Goal: Task Accomplishment & Management: Use online tool/utility

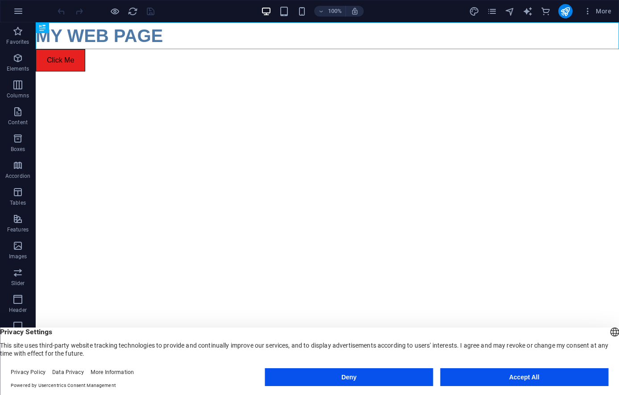
click at [458, 375] on button "Accept All" at bounding box center [524, 377] width 168 height 18
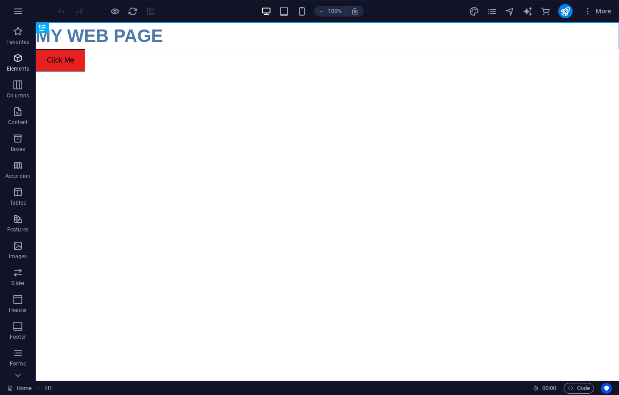
click at [20, 59] on icon "button" at bounding box center [17, 58] width 11 height 11
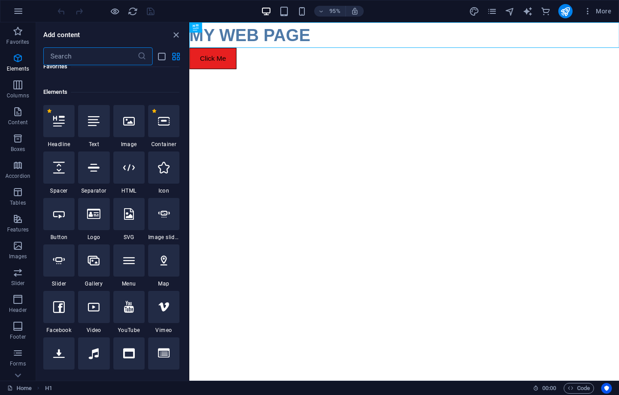
scroll to position [95, 0]
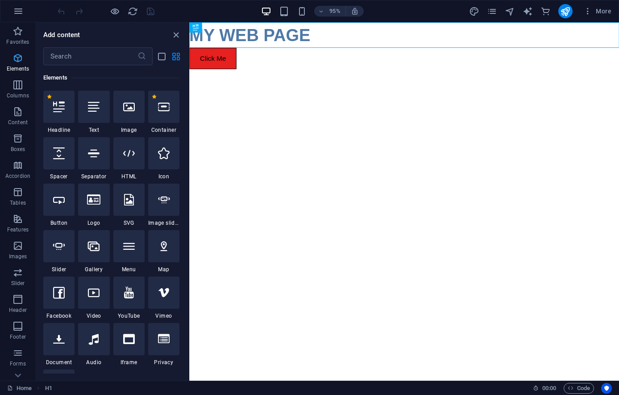
click at [17, 58] on icon "button" at bounding box center [17, 58] width 11 height 11
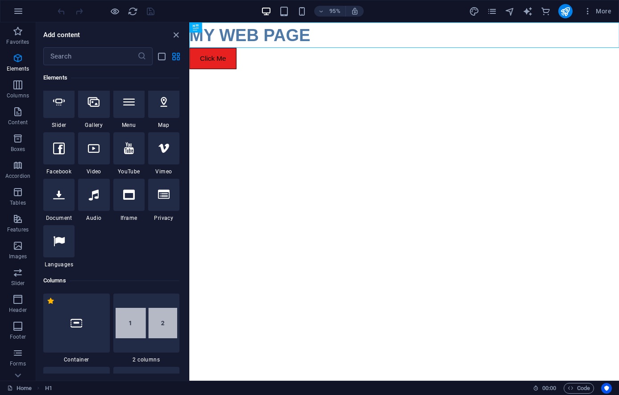
scroll to position [216, 0]
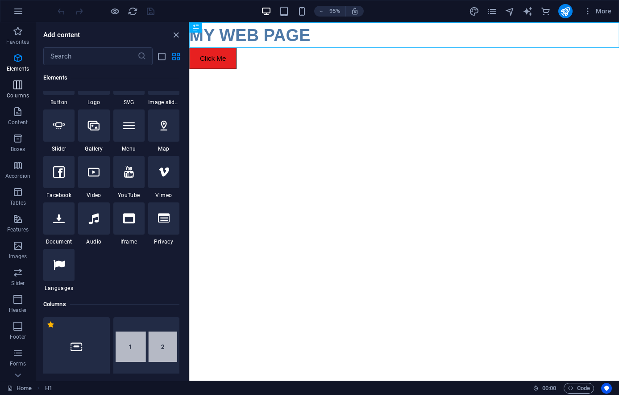
click at [17, 83] on icon "button" at bounding box center [17, 84] width 11 height 11
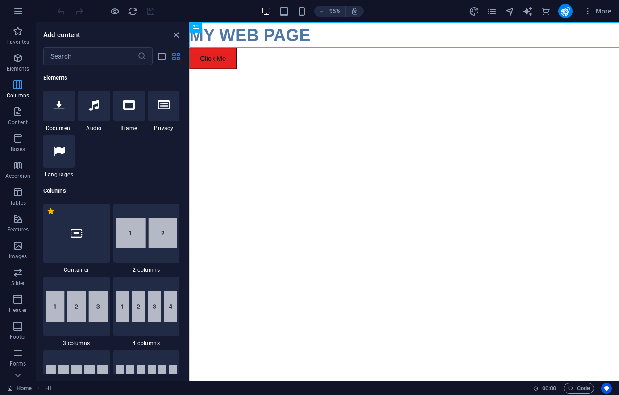
scroll to position [442, 0]
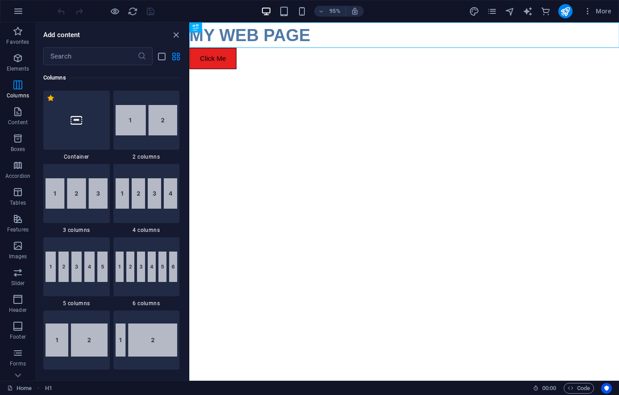
click at [329, 71] on html "Skip to main content MY WEB PAGE Click Me" at bounding box center [415, 46] width 453 height 49
click at [21, 12] on icon "button" at bounding box center [18, 11] width 11 height 11
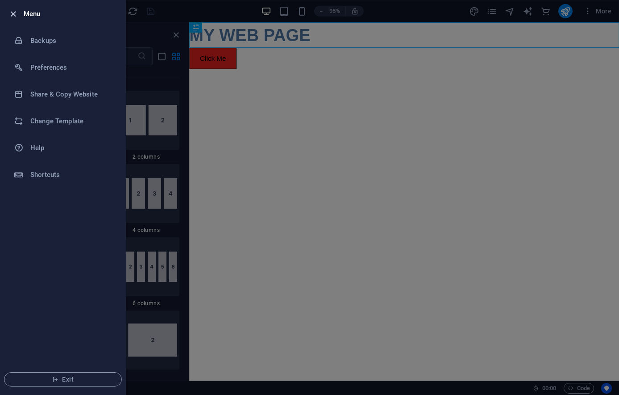
click at [11, 12] on icon "button" at bounding box center [13, 14] width 10 height 10
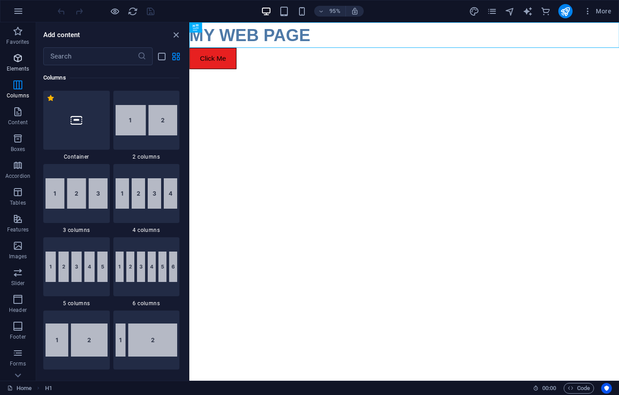
click at [12, 60] on icon "button" at bounding box center [17, 58] width 11 height 11
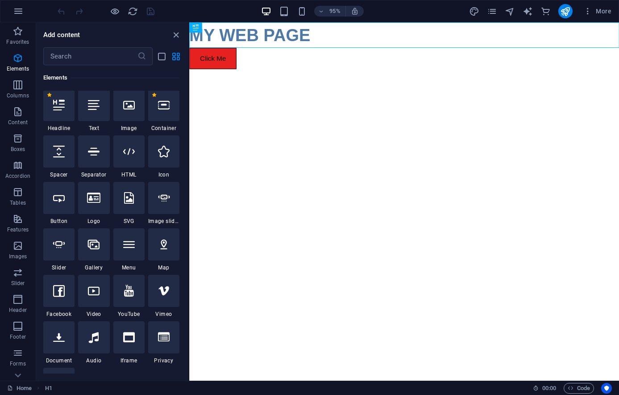
scroll to position [95, 0]
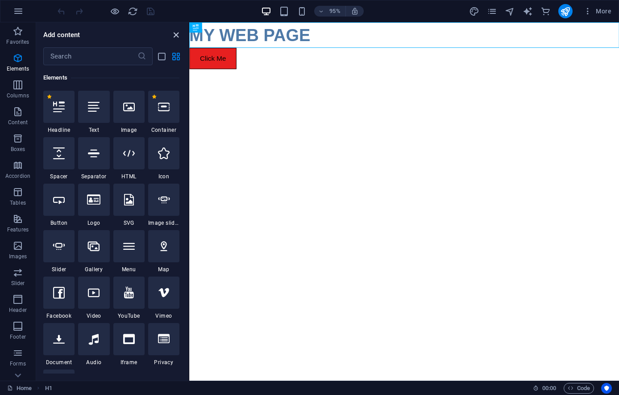
click at [176, 36] on icon "close panel" at bounding box center [176, 35] width 10 height 10
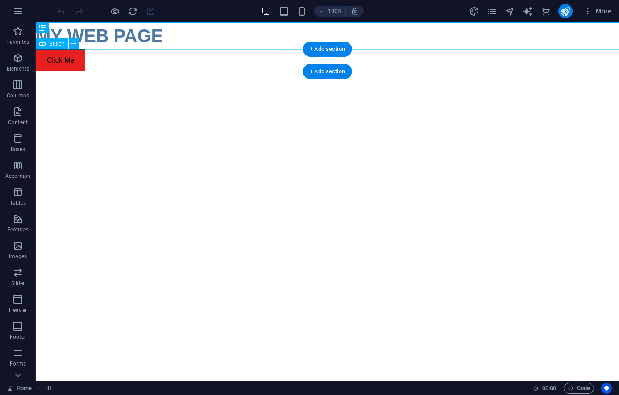
click at [64, 64] on div "Click Me" at bounding box center [327, 60] width 583 height 22
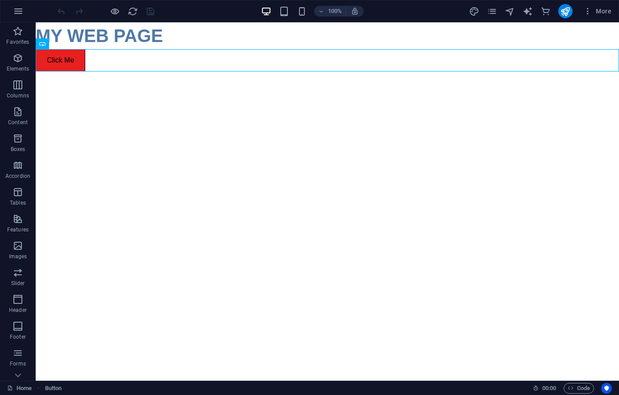
click at [195, 71] on html "Skip to main content MY WEB PAGE Click Me" at bounding box center [327, 46] width 583 height 49
drag, startPoint x: 64, startPoint y: 64, endPoint x: 203, endPoint y: 64, distance: 139.3
click at [203, 64] on div "Click Me" at bounding box center [327, 60] width 583 height 22
click at [75, 43] on icon at bounding box center [73, 43] width 5 height 9
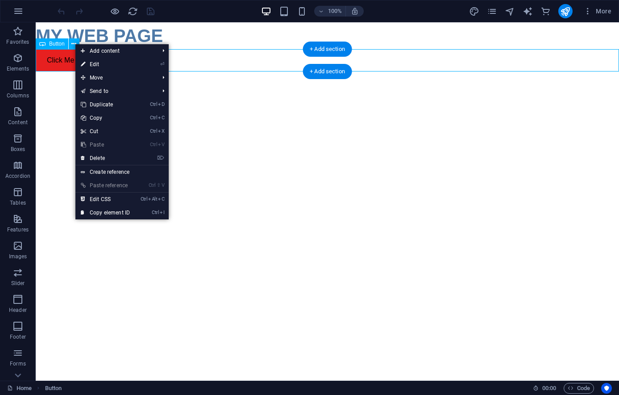
click at [58, 59] on div "Click Me" at bounding box center [327, 60] width 583 height 22
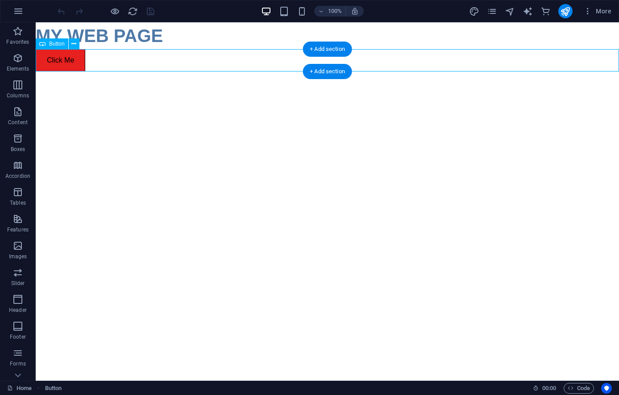
click at [58, 59] on div "Click Me" at bounding box center [327, 60] width 583 height 22
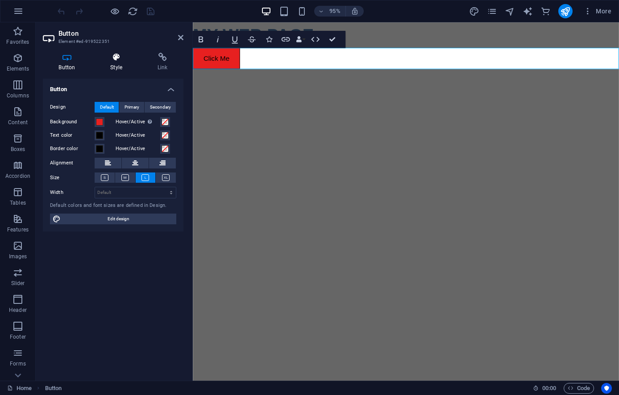
click at [108, 60] on icon at bounding box center [117, 57] width 44 height 9
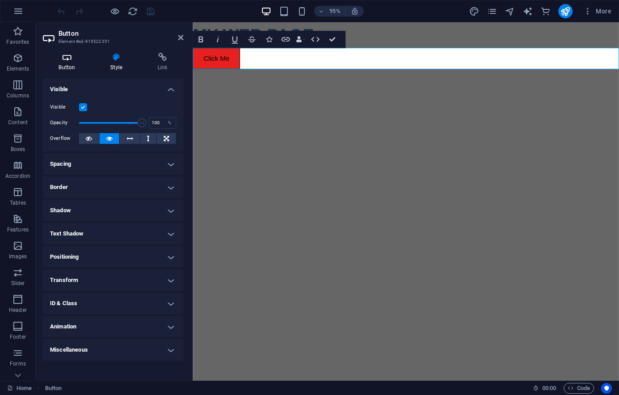
click at [64, 63] on h4 "Button" at bounding box center [69, 62] width 52 height 19
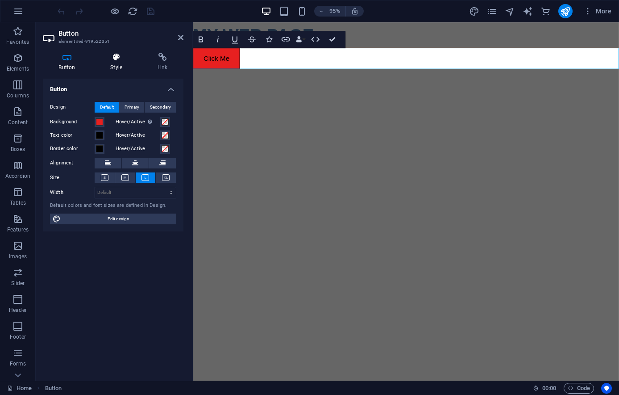
click at [118, 62] on h4 "Style" at bounding box center [118, 62] width 47 height 19
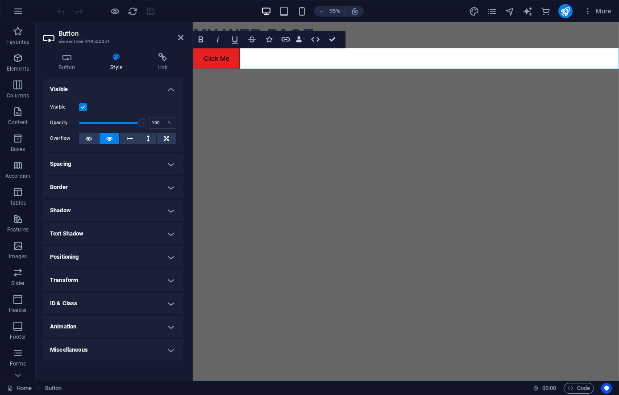
click at [96, 259] on h4 "Positioning" at bounding box center [113, 256] width 141 height 21
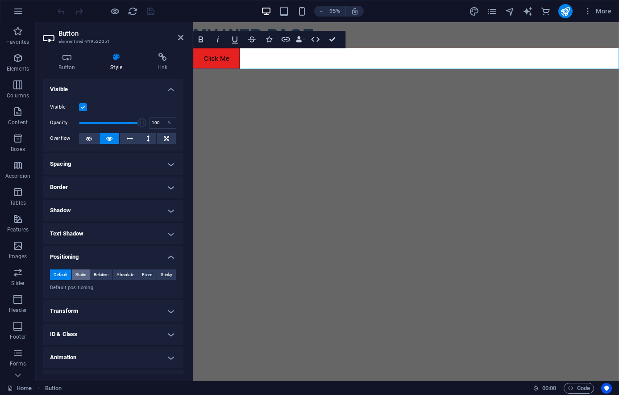
click at [82, 273] on span "Static" at bounding box center [80, 274] width 11 height 11
click at [95, 273] on span "Relative" at bounding box center [101, 274] width 15 height 11
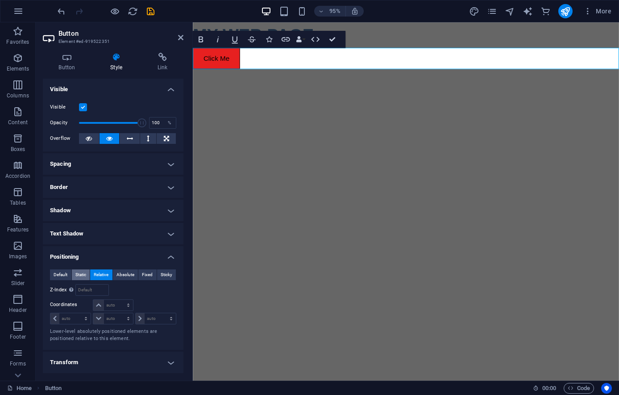
click at [81, 273] on span "Static" at bounding box center [80, 274] width 11 height 11
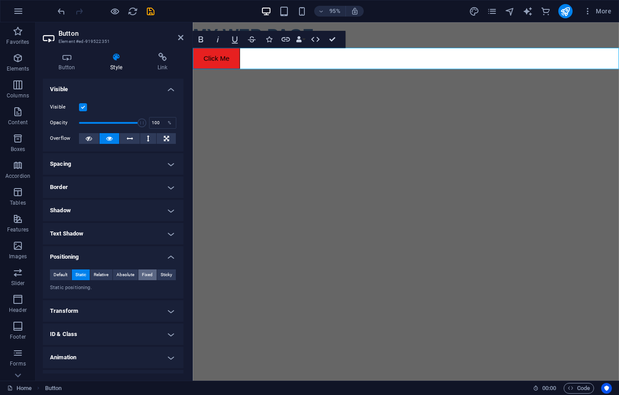
click at [142, 272] on span "Fixed" at bounding box center [147, 274] width 11 height 11
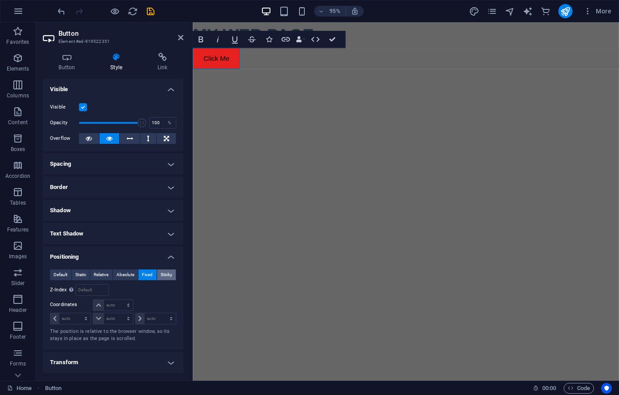
click at [164, 272] on span "Sticky" at bounding box center [167, 274] width 12 height 11
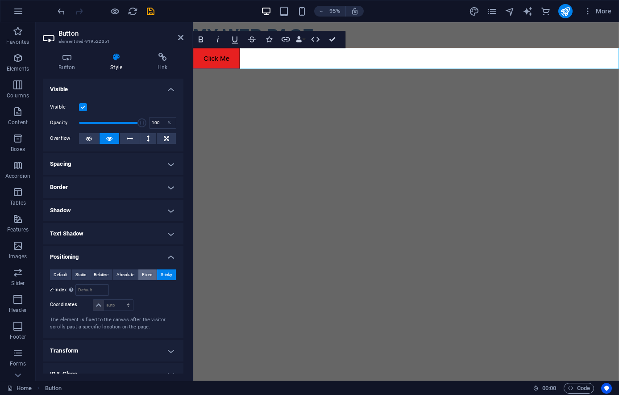
click at [142, 276] on span "Fixed" at bounding box center [147, 274] width 11 height 11
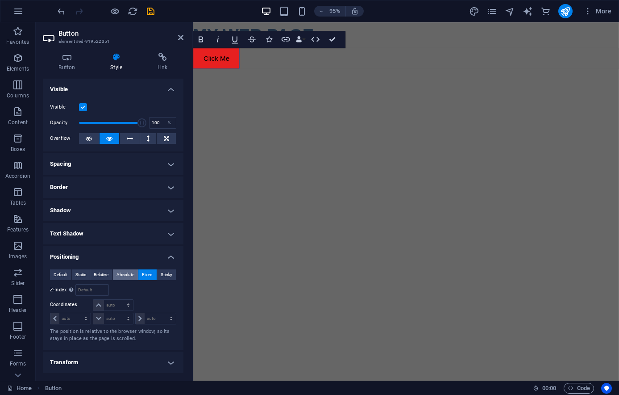
click at [121, 276] on span "Absolute" at bounding box center [126, 274] width 18 height 11
click at [96, 276] on span "Relative" at bounding box center [101, 274] width 15 height 11
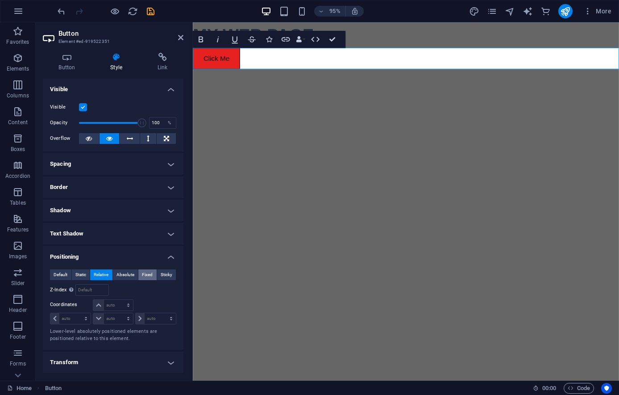
click at [142, 276] on span "Fixed" at bounding box center [147, 274] width 11 height 11
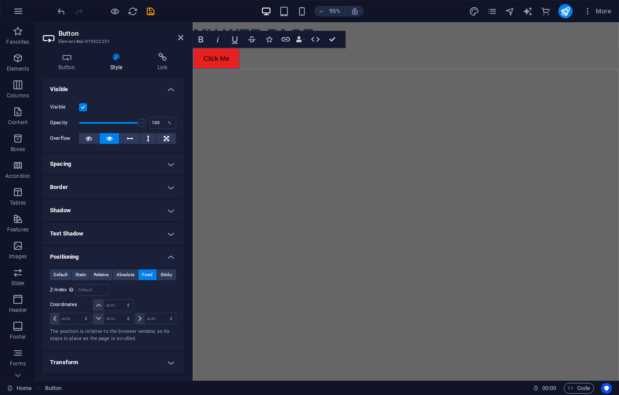
click at [299, 49] on html "Skip to main content MY WEB PAGE Click Me" at bounding box center [417, 35] width 449 height 27
click at [204, 55] on link "Click Me" at bounding box center [218, 60] width 50 height 22
drag, startPoint x: 204, startPoint y: 55, endPoint x: 247, endPoint y: 62, distance: 43.8
drag, startPoint x: 217, startPoint y: 69, endPoint x: 287, endPoint y: 74, distance: 69.8
click at [79, 272] on span "Static" at bounding box center [80, 274] width 11 height 11
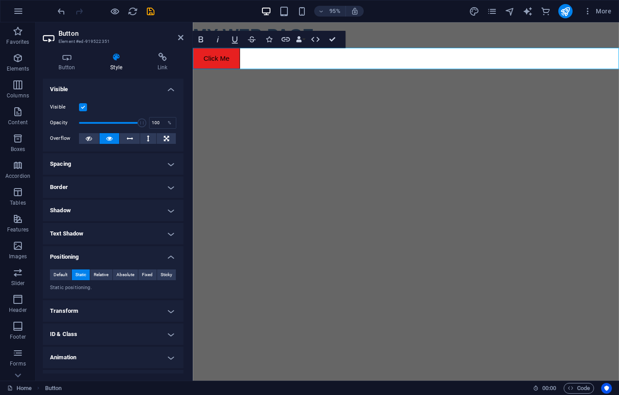
drag, startPoint x: 232, startPoint y: 60, endPoint x: 427, endPoint y: 56, distance: 195.6
click at [101, 271] on span "Relative" at bounding box center [101, 274] width 15 height 11
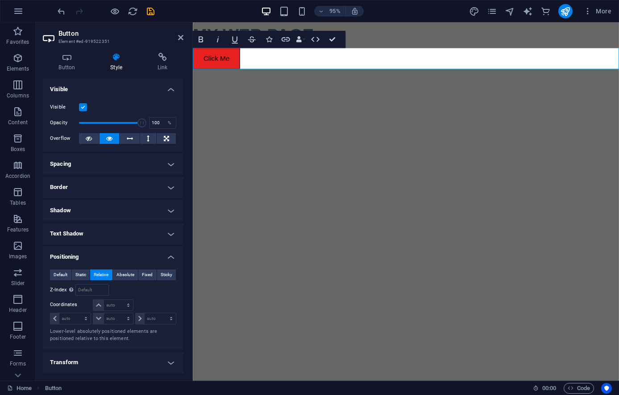
drag, startPoint x: 232, startPoint y: 64, endPoint x: 385, endPoint y: 60, distance: 153.6
click at [121, 274] on span "Absolute" at bounding box center [126, 274] width 18 height 11
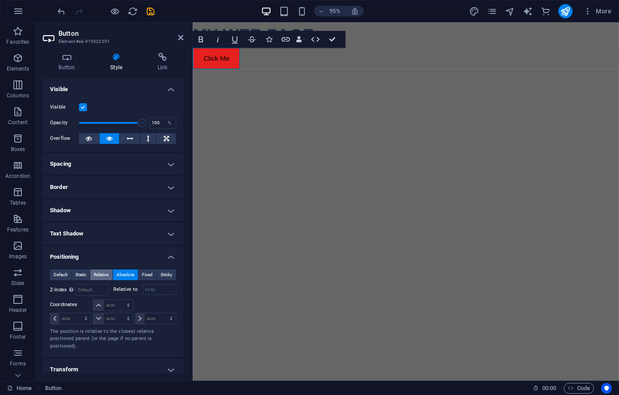
click at [101, 273] on span "Relative" at bounding box center [101, 274] width 15 height 11
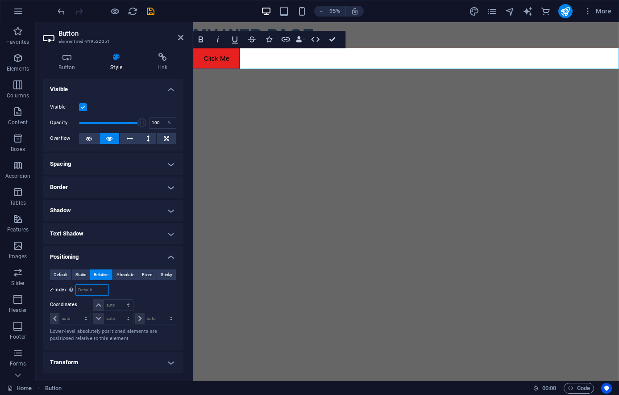
click at [96, 289] on input "number" at bounding box center [92, 289] width 32 height 11
click at [120, 274] on span "Absolute" at bounding box center [126, 274] width 18 height 11
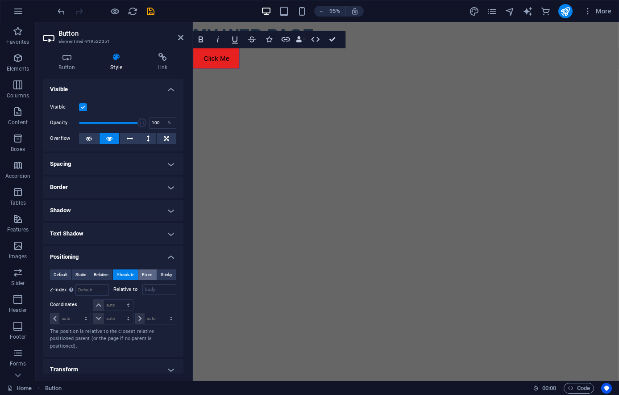
click at [142, 272] on span "Fixed" at bounding box center [147, 274] width 11 height 11
click at [161, 273] on span "Sticky" at bounding box center [167, 274] width 12 height 11
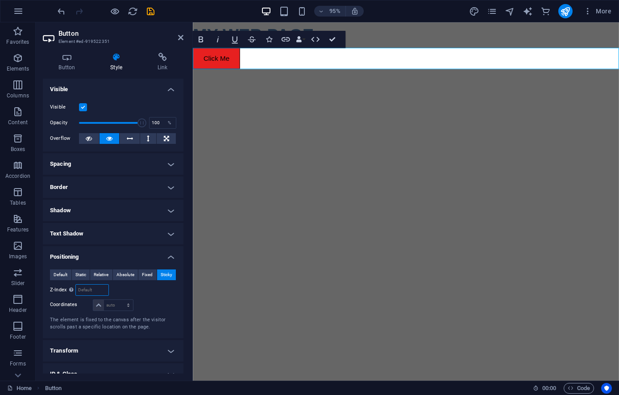
click at [88, 286] on input "number" at bounding box center [92, 289] width 32 height 11
click at [93, 300] on select "auto px rem % em" at bounding box center [112, 305] width 39 height 11
click at [98, 274] on span "Relative" at bounding box center [101, 274] width 15 height 11
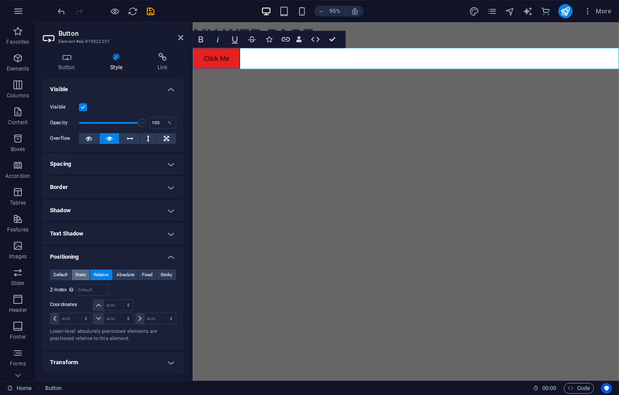
click at [80, 274] on span "Static" at bounding box center [80, 274] width 11 height 11
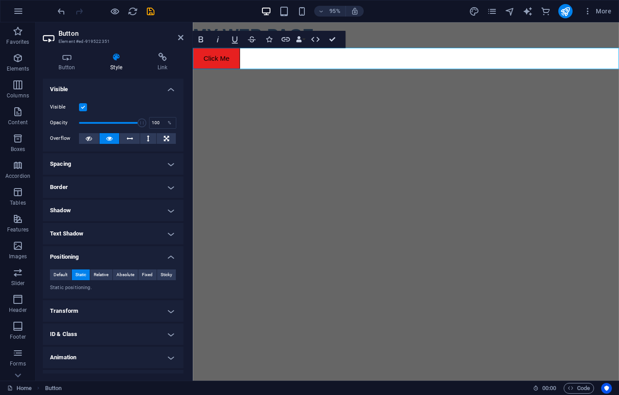
click at [58, 268] on div "Default Static Relative Absolute Fixed Sticky Z-Index Sets the order of the ele…" at bounding box center [113, 280] width 141 height 37
click at [59, 273] on span "Default" at bounding box center [61, 274] width 14 height 11
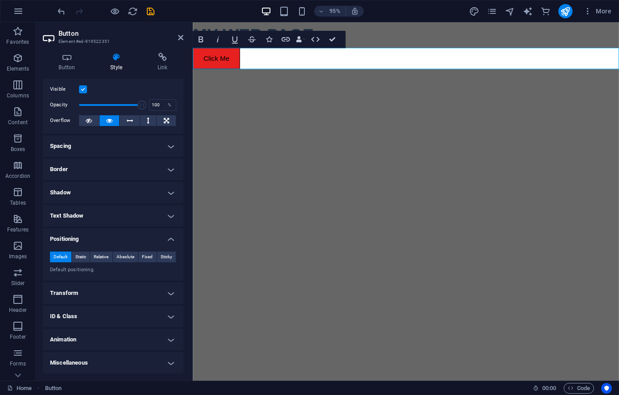
scroll to position [0, 0]
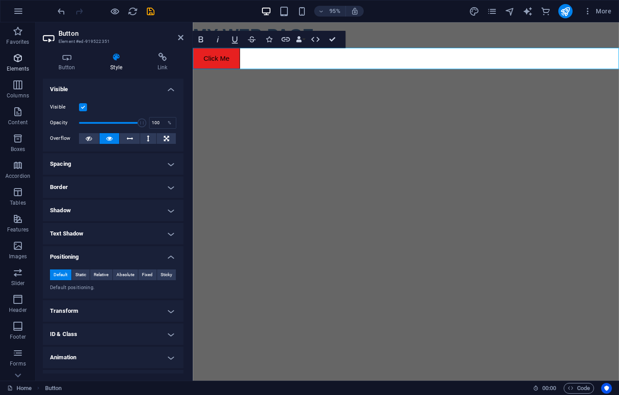
click at [23, 58] on icon "button" at bounding box center [17, 58] width 11 height 11
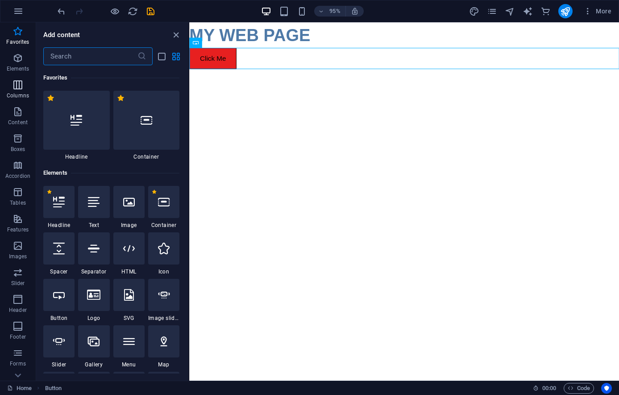
click at [22, 91] on span "Columns" at bounding box center [18, 89] width 36 height 21
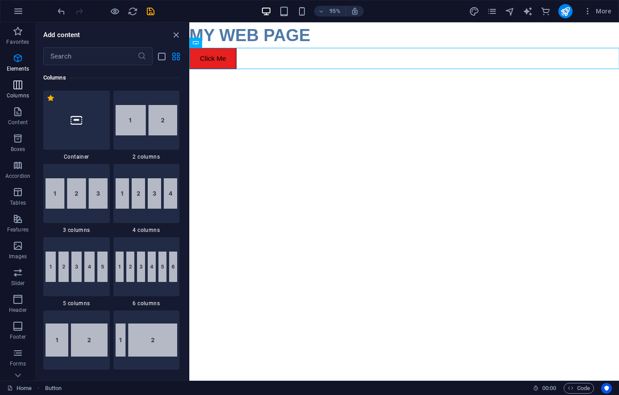
scroll to position [442, 0]
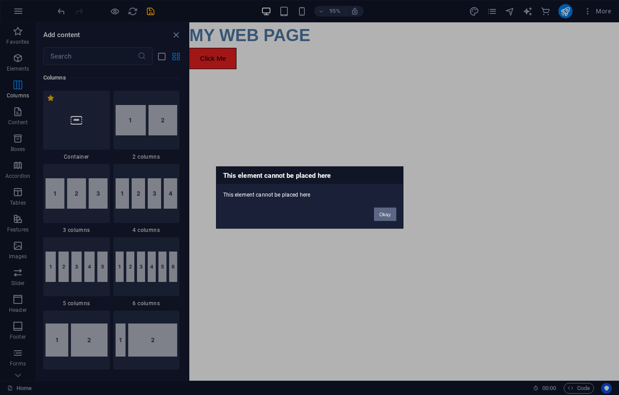
click at [387, 216] on button "Okay" at bounding box center [385, 214] width 22 height 13
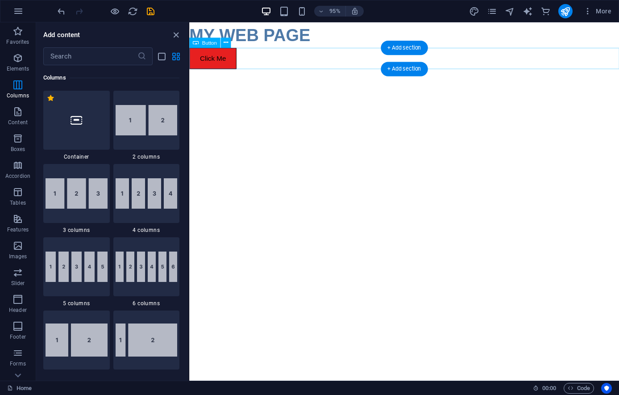
click at [225, 60] on div "Click Me" at bounding box center [415, 60] width 453 height 22
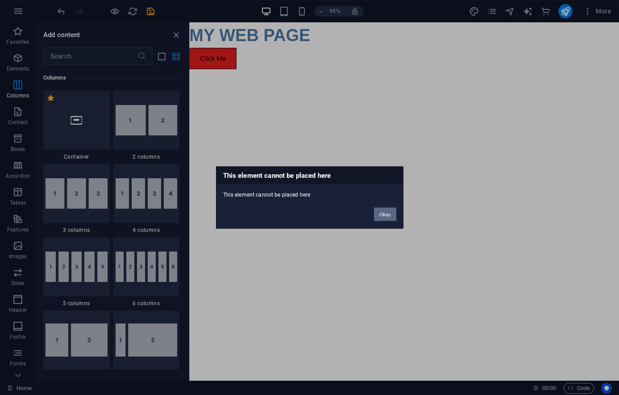
click at [389, 212] on button "Okay" at bounding box center [385, 214] width 22 height 13
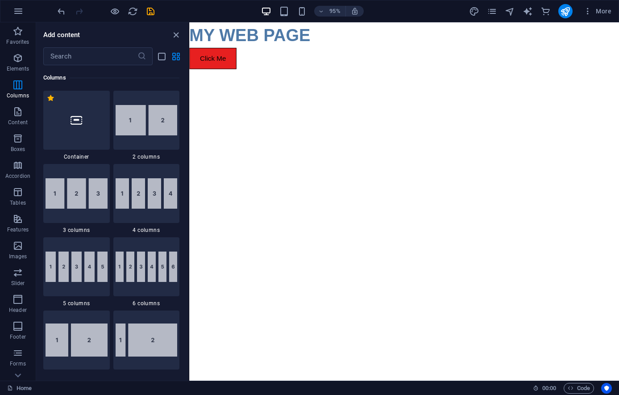
click at [237, 71] on html "Skip to main content MY WEB PAGE Click Me" at bounding box center [415, 46] width 453 height 49
click at [82, 114] on div at bounding box center [76, 120] width 67 height 59
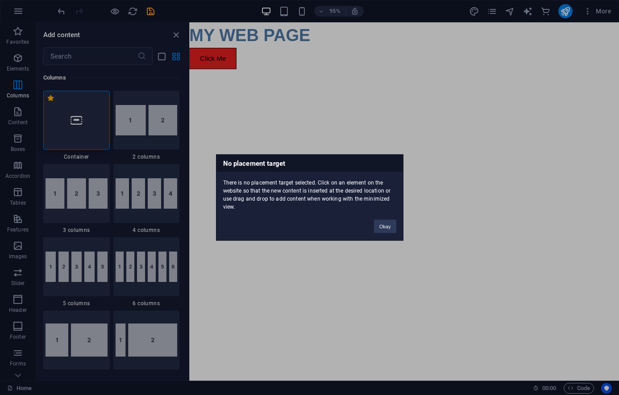
click at [71, 120] on div "No placement target There is no placement target selected. Click on an element …" at bounding box center [309, 197] width 619 height 395
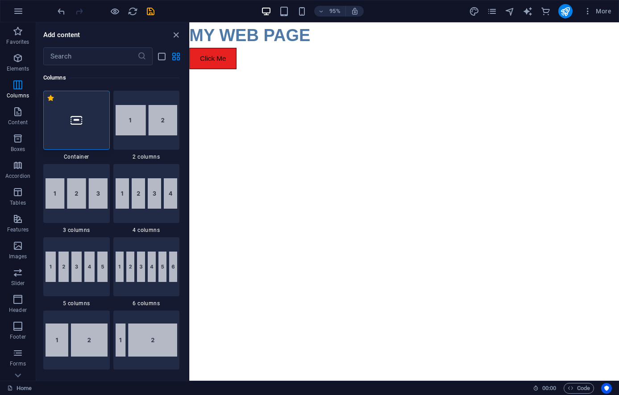
click at [69, 120] on div at bounding box center [76, 120] width 67 height 59
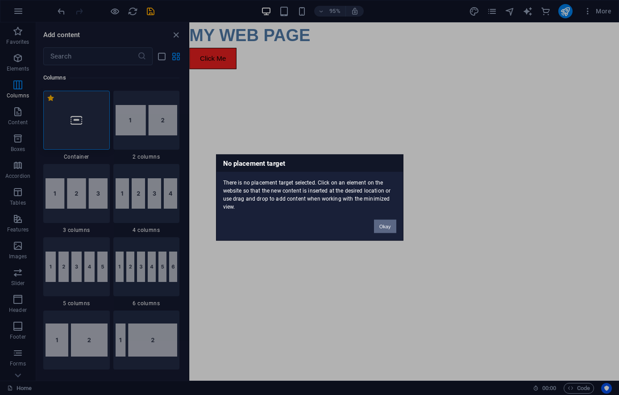
click at [375, 225] on button "Okay" at bounding box center [385, 226] width 22 height 13
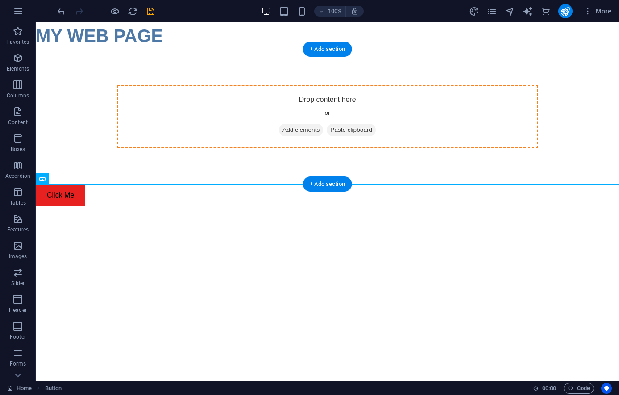
drag, startPoint x: 71, startPoint y: 195, endPoint x: 258, endPoint y: 137, distance: 195.8
click at [258, 137] on div "MY WEB PAGE Drop content here or Add elements Paste clipboard Click Me" at bounding box center [327, 114] width 583 height 184
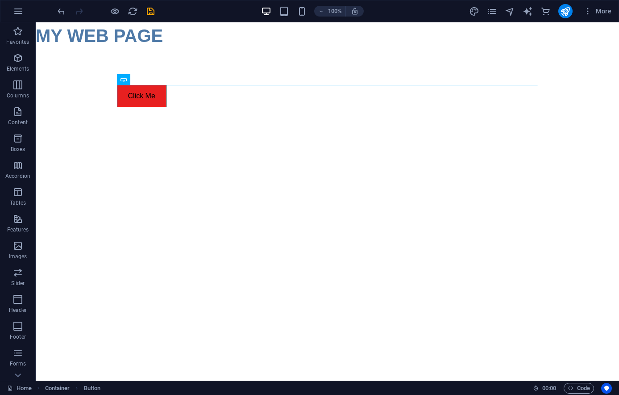
click at [237, 143] on html "Skip to main content MY WEB PAGE Click Me" at bounding box center [327, 82] width 583 height 121
drag, startPoint x: 155, startPoint y: 89, endPoint x: 129, endPoint y: 183, distance: 97.9
click at [129, 143] on html "Skip to main content MY WEB PAGE Click Me" at bounding box center [327, 82] width 583 height 121
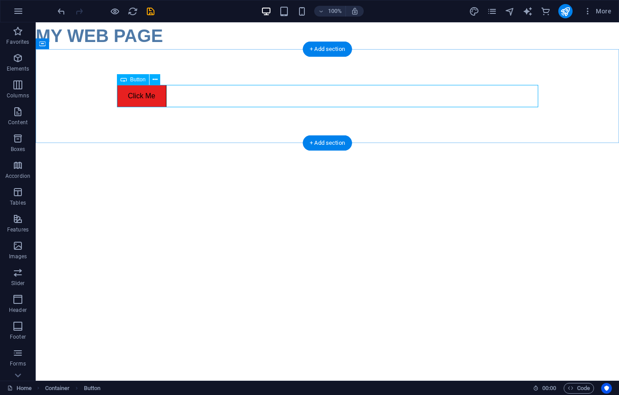
drag, startPoint x: 139, startPoint y: 97, endPoint x: 104, endPoint y: 78, distance: 39.8
click at [141, 96] on div "Click Me" at bounding box center [327, 96] width 421 height 22
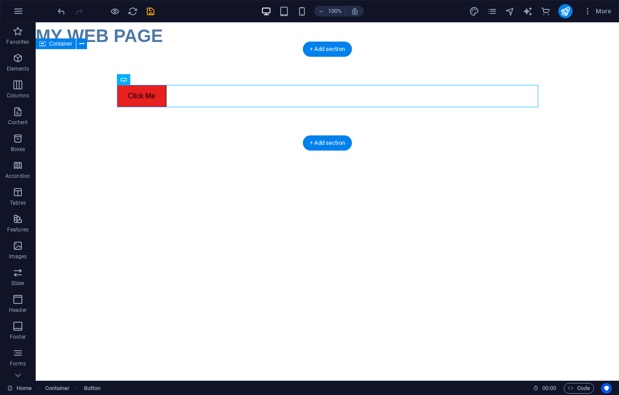
click at [162, 118] on div "Click Me" at bounding box center [327, 96] width 583 height 94
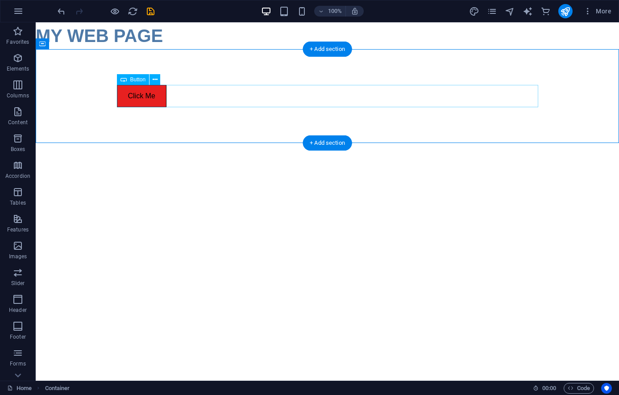
click at [162, 96] on div "Click Me" at bounding box center [327, 96] width 421 height 22
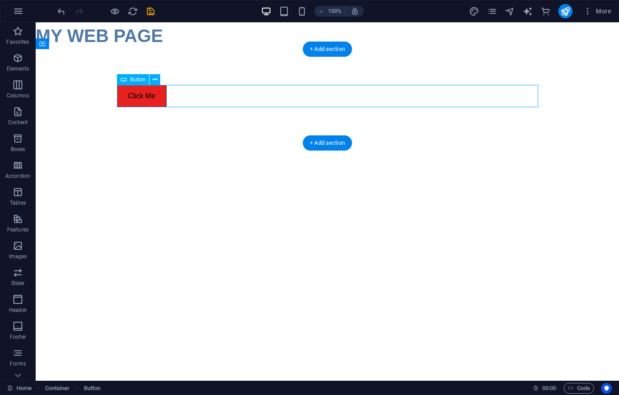
click at [137, 94] on div "Click Me" at bounding box center [327, 96] width 421 height 22
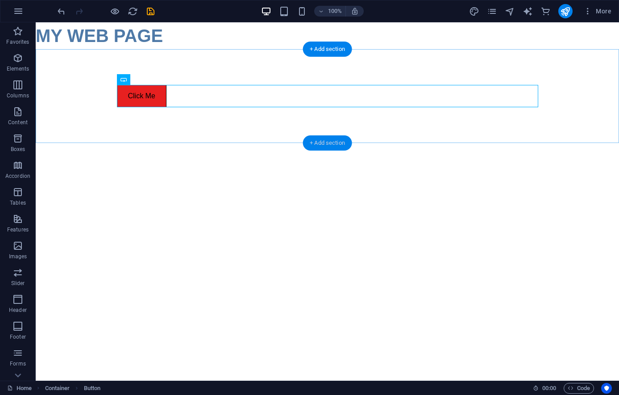
drag, startPoint x: 131, startPoint y: 78, endPoint x: 308, endPoint y: 144, distance: 189.3
click at [308, 144] on div "Drag here to replace the existing content. Press “Ctrl” if you want to create a…" at bounding box center [327, 201] width 583 height 358
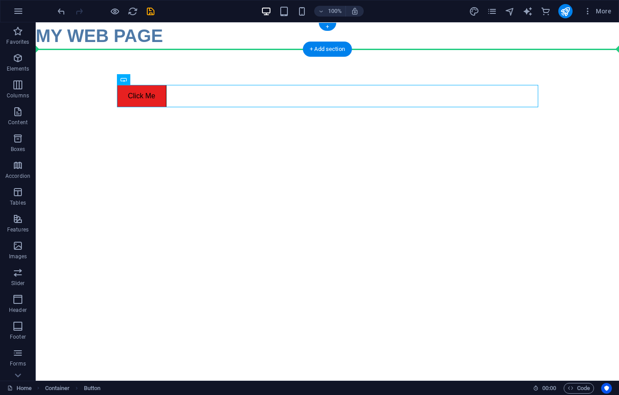
drag, startPoint x: 136, startPoint y: 92, endPoint x: 146, endPoint y: 42, distance: 51.0
click at [146, 42] on div "MY WEB PAGE Click Me" at bounding box center [327, 82] width 583 height 121
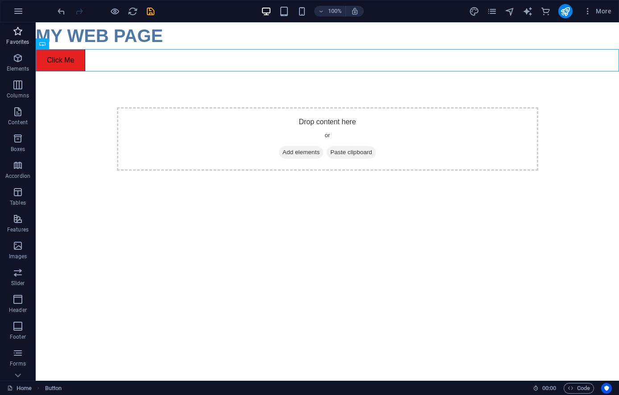
click at [17, 42] on p "Favorites" at bounding box center [17, 41] width 23 height 7
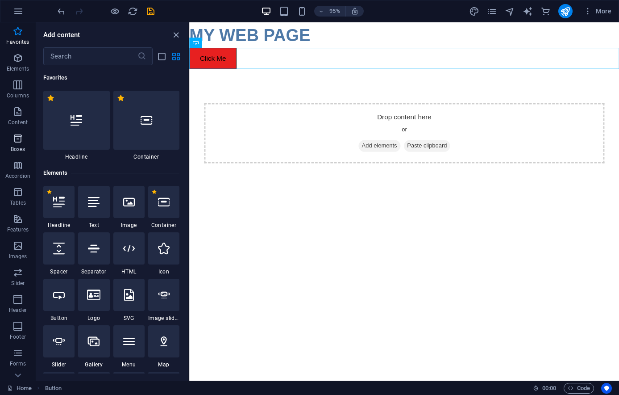
click at [22, 145] on span "Boxes" at bounding box center [18, 143] width 36 height 21
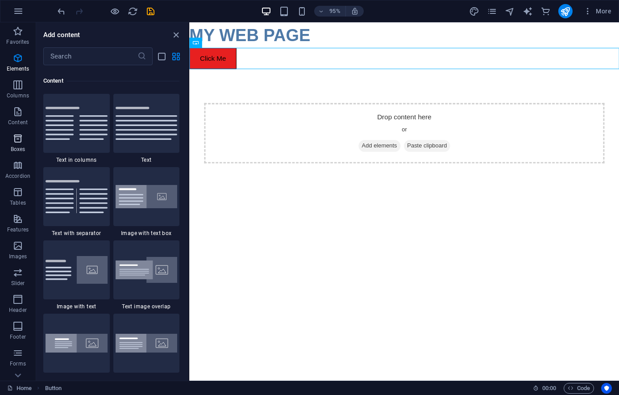
scroll to position [2511, 0]
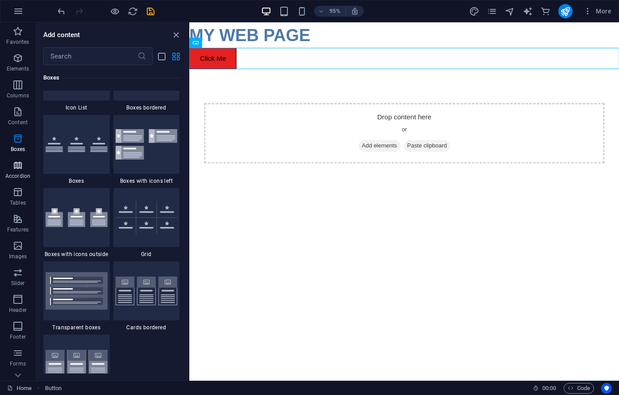
click at [21, 159] on button "Accordion" at bounding box center [18, 169] width 36 height 27
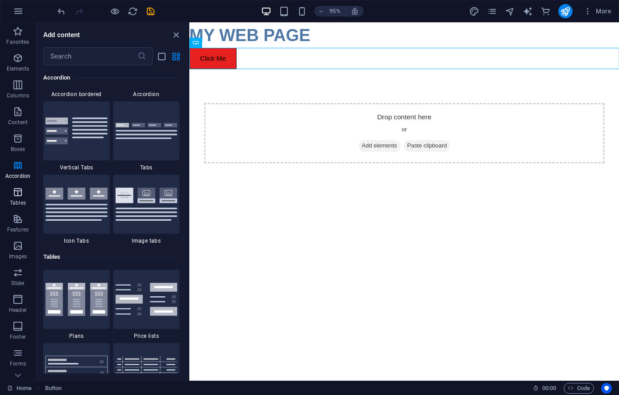
click at [19, 192] on icon "button" at bounding box center [17, 192] width 11 height 11
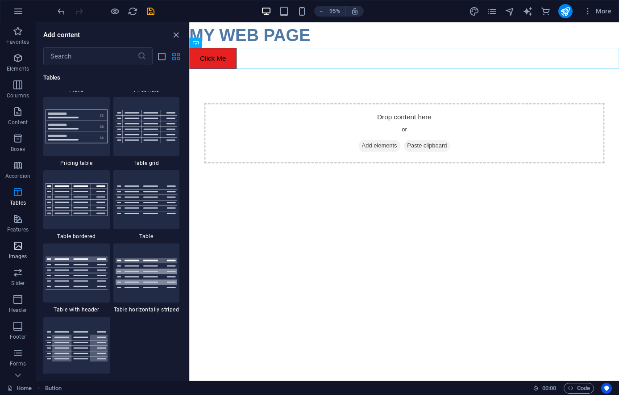
click at [14, 256] on p "Images" at bounding box center [18, 256] width 18 height 7
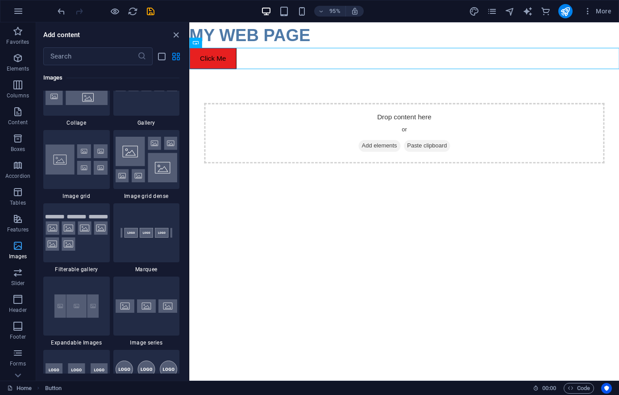
scroll to position [71, 0]
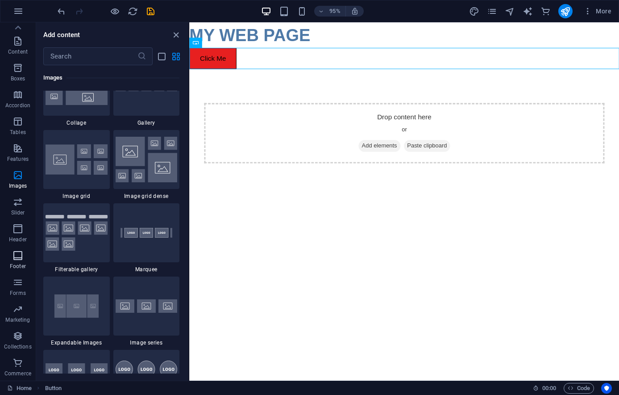
click at [15, 262] on span "Footer" at bounding box center [18, 260] width 36 height 21
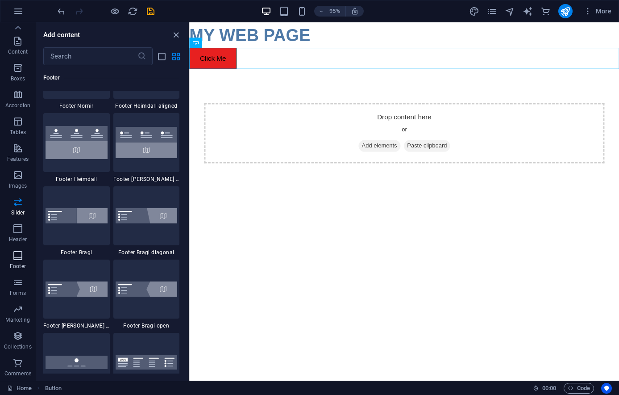
scroll to position [6035, 0]
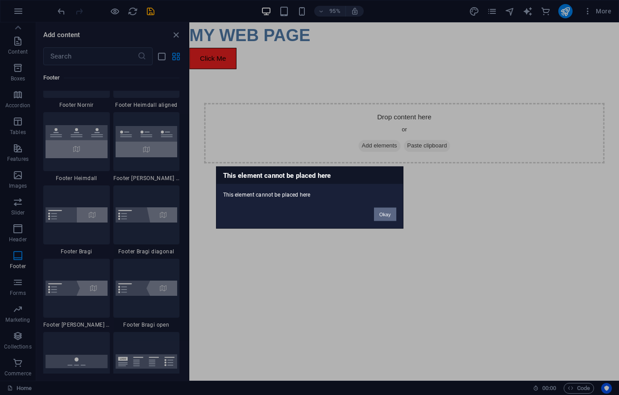
drag, startPoint x: 386, startPoint y: 217, endPoint x: 204, endPoint y: 206, distance: 182.5
click at [386, 217] on button "Okay" at bounding box center [385, 214] width 22 height 13
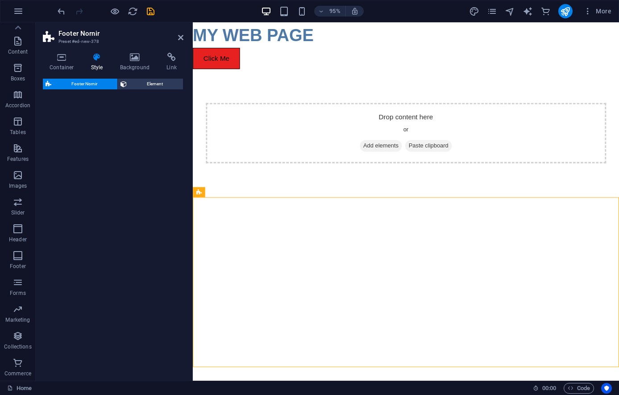
scroll to position [71, 0]
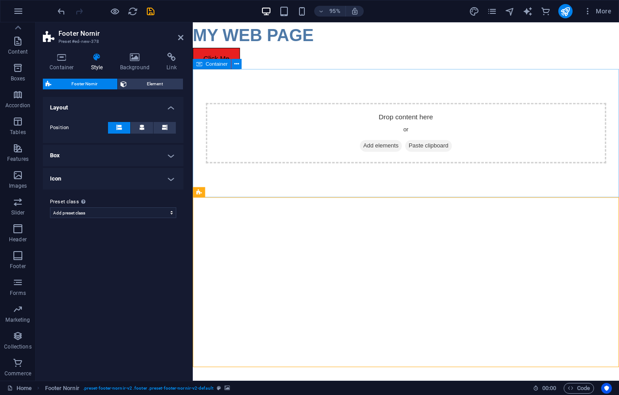
click at [292, 191] on div "Drop content here or Add elements Paste clipboard" at bounding box center [417, 138] width 449 height 135
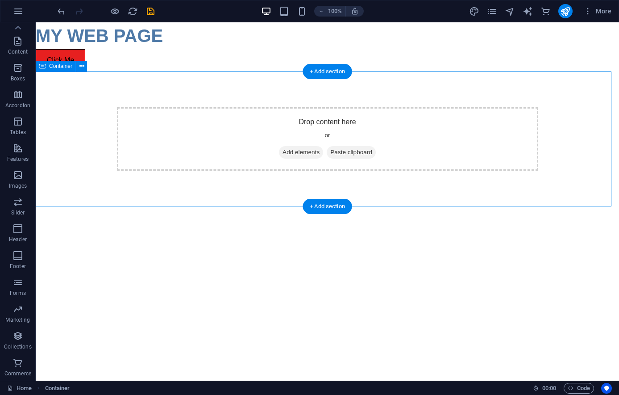
click at [168, 154] on div "Drop content here or Add elements Paste clipboard" at bounding box center [327, 138] width 421 height 63
click at [308, 148] on span "Add elements" at bounding box center [301, 152] width 44 height 12
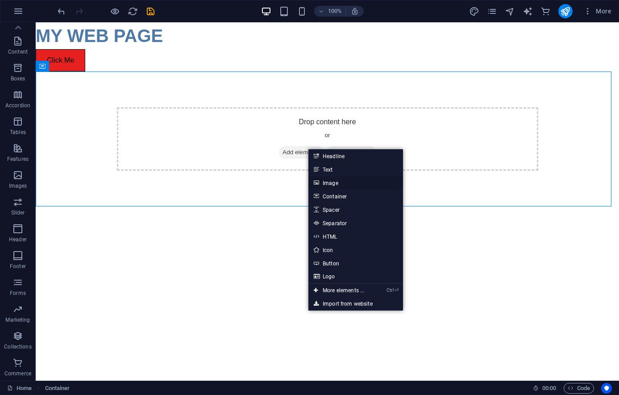
click at [333, 181] on link "Image" at bounding box center [355, 182] width 95 height 13
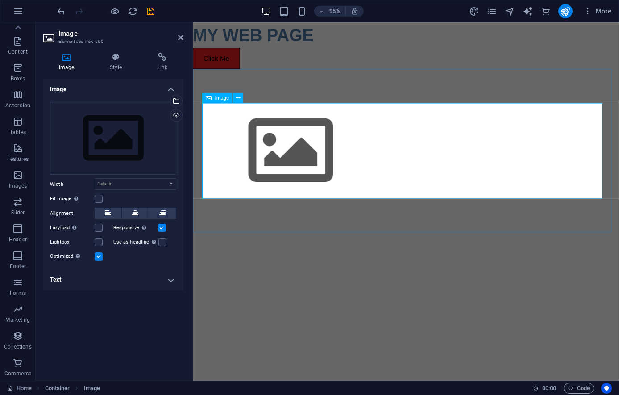
click at [255, 148] on figure at bounding box center [417, 157] width 421 height 100
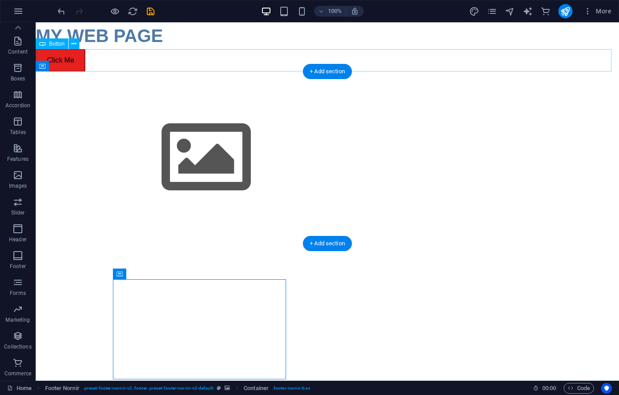
click at [62, 57] on div "Click Me" at bounding box center [327, 60] width 583 height 22
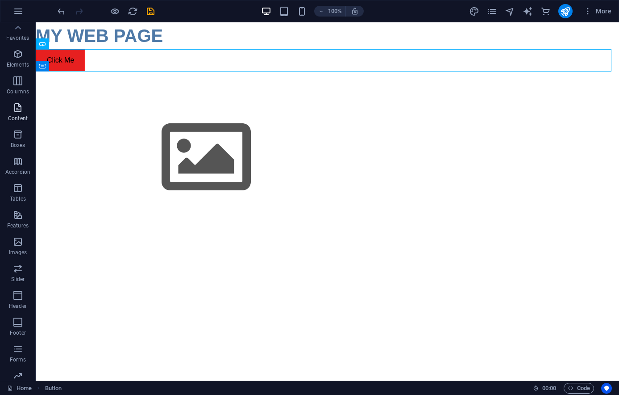
scroll to position [0, 0]
click at [20, 62] on icon "button" at bounding box center [17, 58] width 11 height 11
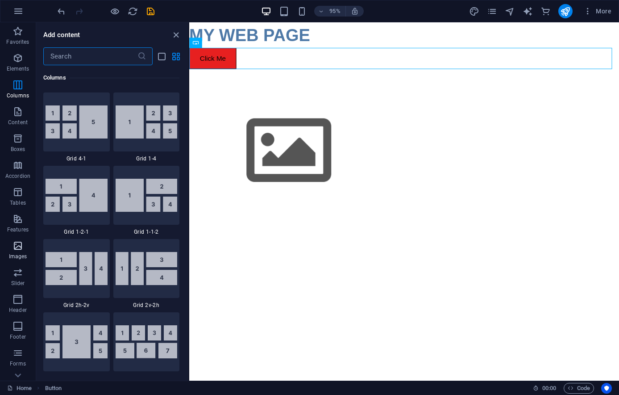
scroll to position [71, 0]
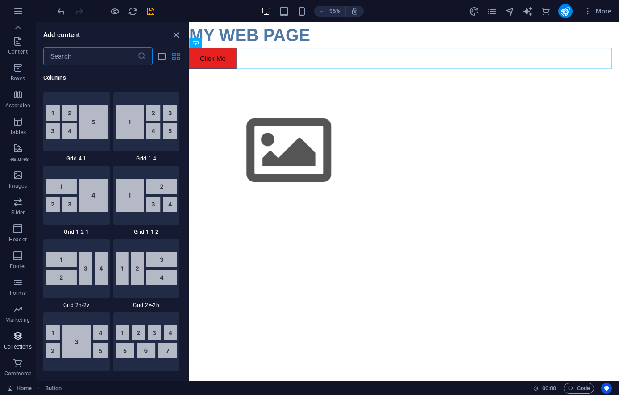
click at [23, 347] on p "Collections" at bounding box center [17, 346] width 27 height 7
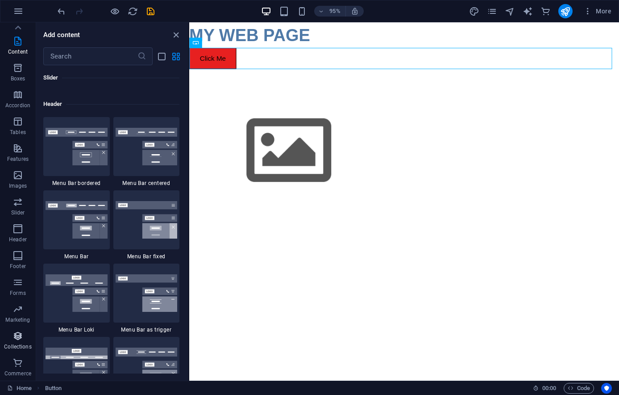
scroll to position [8319, 0]
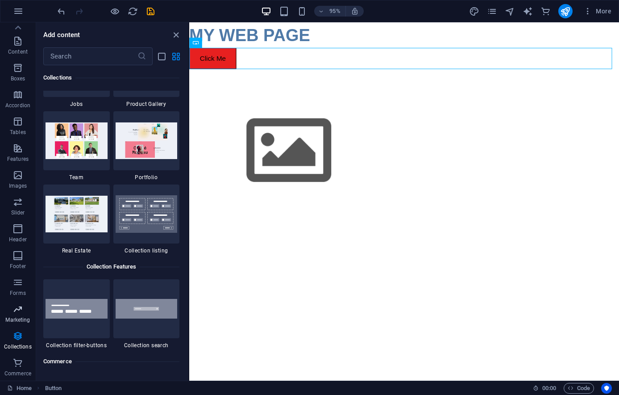
click at [17, 319] on p "Marketing" at bounding box center [17, 319] width 25 height 7
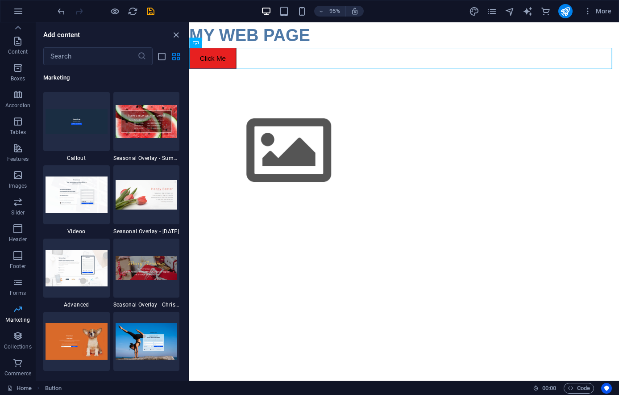
scroll to position [7414, 0]
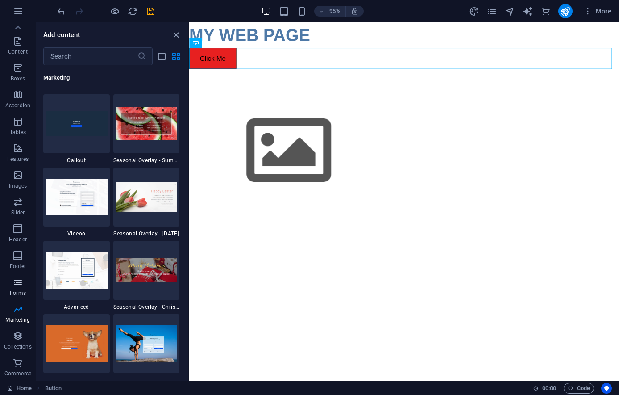
click at [22, 284] on icon "button" at bounding box center [17, 282] width 11 height 11
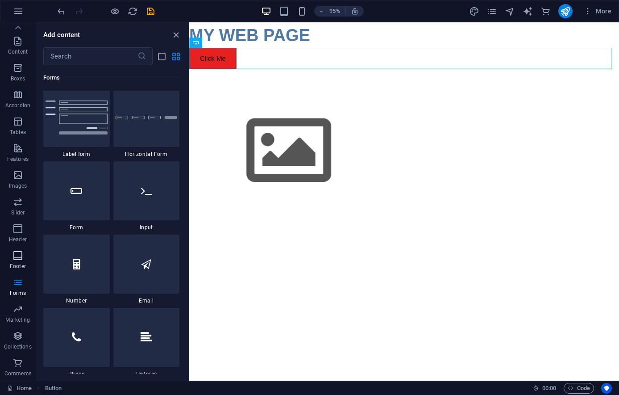
scroll to position [6656, 0]
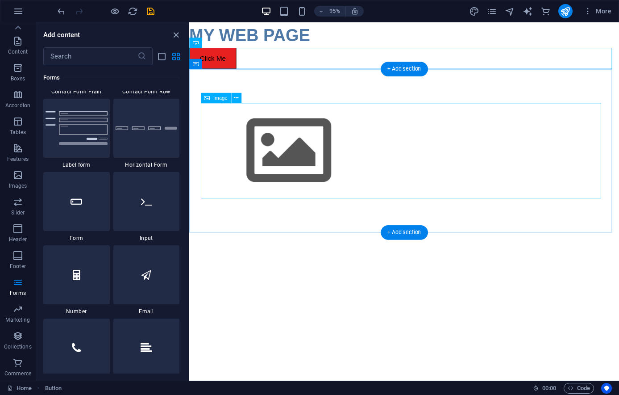
click at [347, 178] on figure at bounding box center [415, 157] width 421 height 100
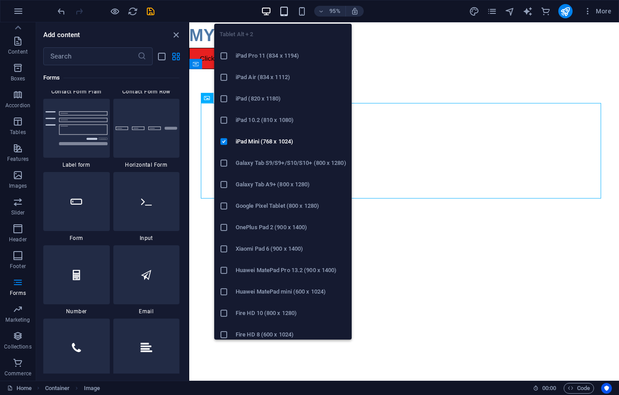
click at [283, 8] on icon "button" at bounding box center [284, 11] width 10 height 10
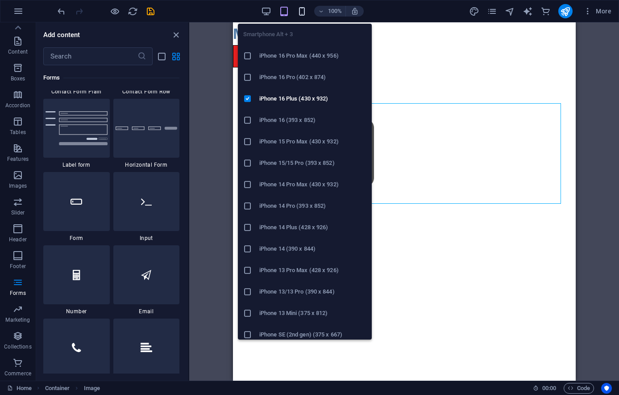
click at [300, 10] on icon "button" at bounding box center [302, 11] width 10 height 10
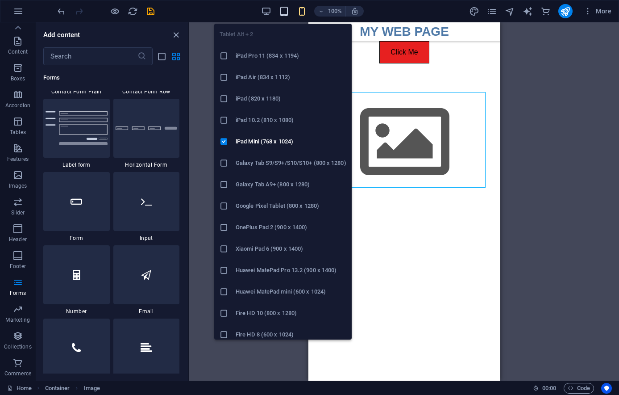
click at [287, 10] on icon "button" at bounding box center [284, 11] width 10 height 10
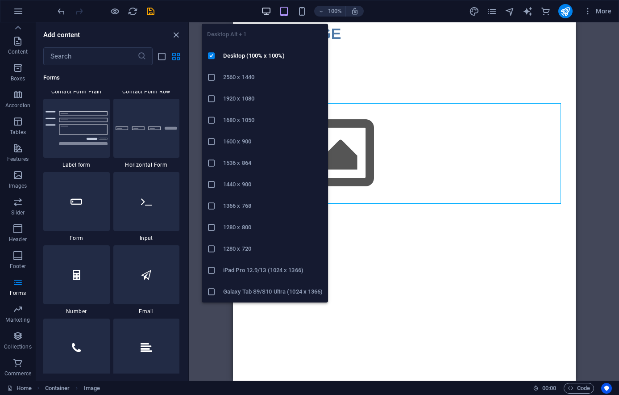
click at [265, 11] on icon "button" at bounding box center [266, 11] width 10 height 10
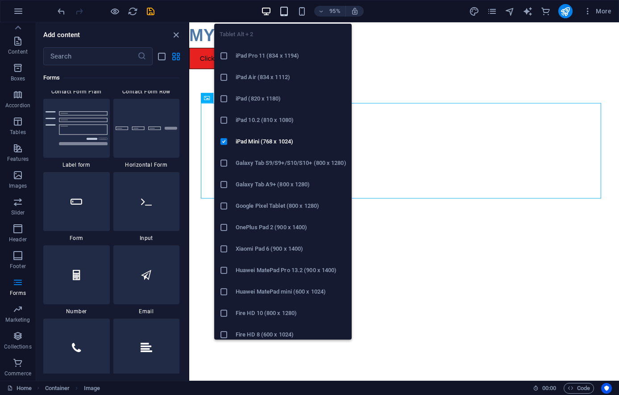
click at [286, 9] on icon "button" at bounding box center [284, 11] width 10 height 10
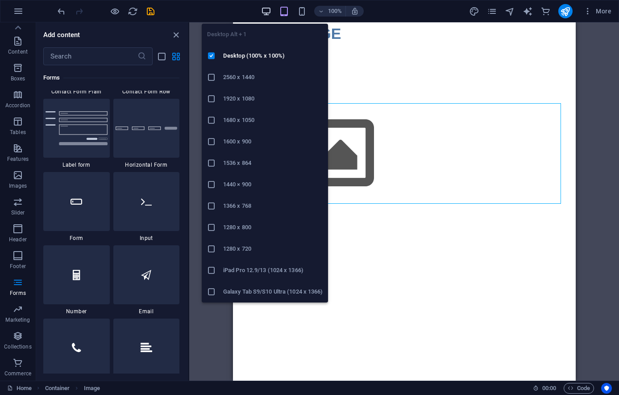
click at [269, 9] on icon "button" at bounding box center [266, 11] width 10 height 10
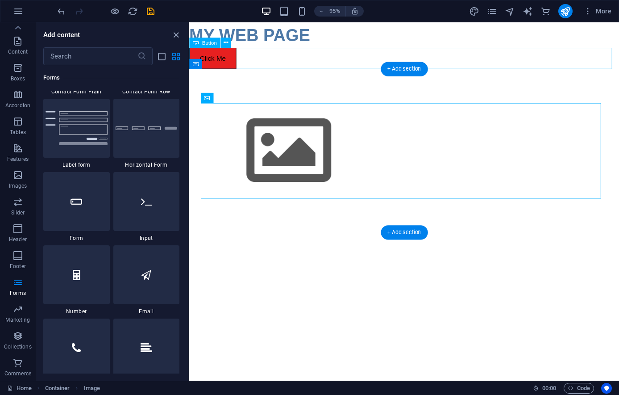
click at [404, 64] on div "Click Me" at bounding box center [415, 60] width 453 height 22
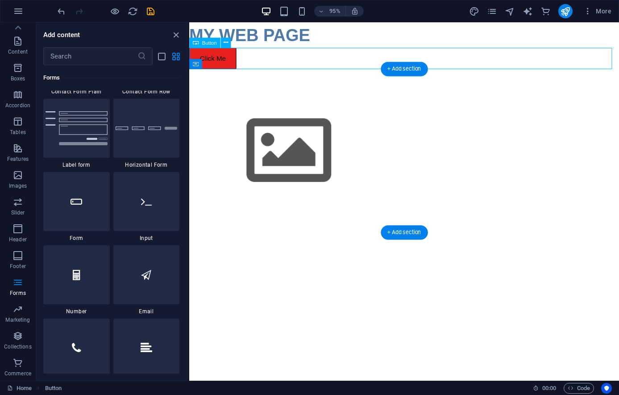
click at [332, 57] on div "Click Me" at bounding box center [415, 60] width 453 height 22
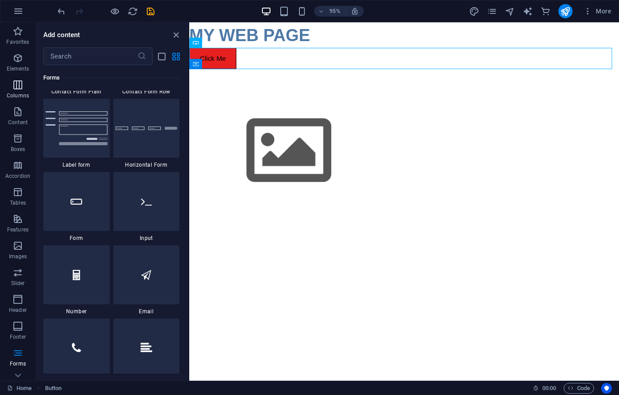
click at [21, 85] on icon "button" at bounding box center [17, 84] width 11 height 11
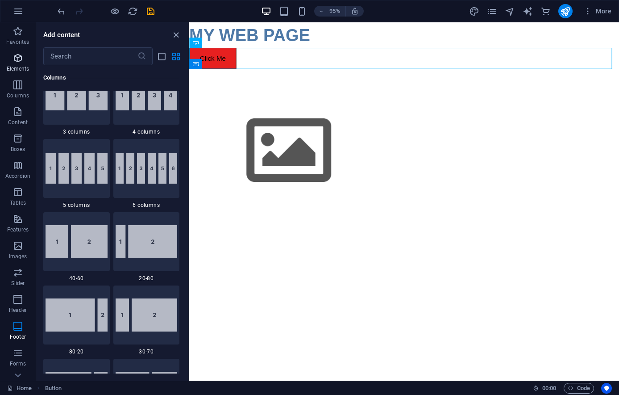
scroll to position [442, 0]
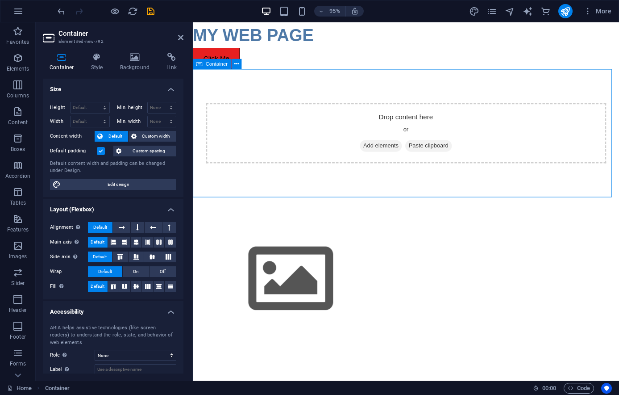
click at [408, 135] on div "Drop content here or Add elements Paste clipboard" at bounding box center [417, 138] width 421 height 63
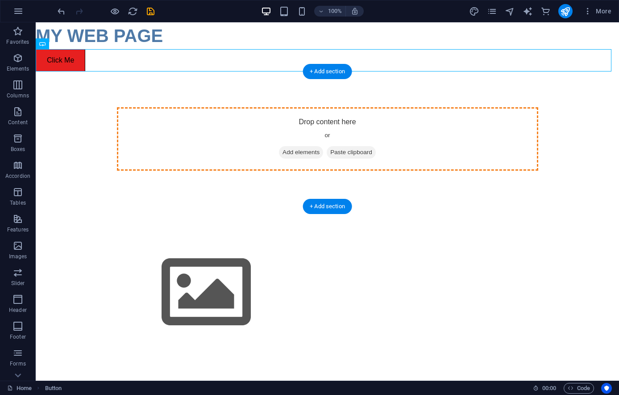
drag, startPoint x: 59, startPoint y: 54, endPoint x: 270, endPoint y: 142, distance: 228.1
click at [271, 145] on div "MY WEB PAGE Click Me Drop content here or Add elements Paste clipboard Contact …" at bounding box center [327, 391] width 583 height 738
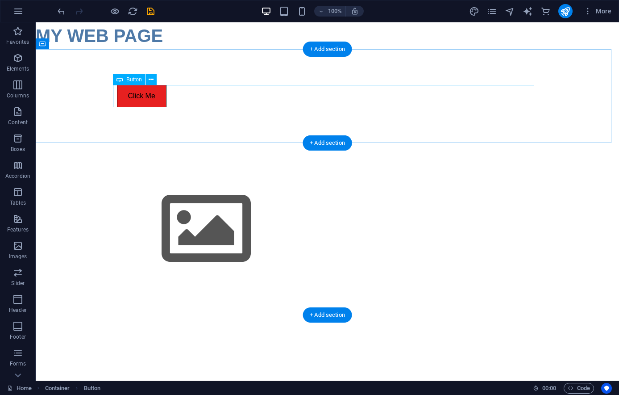
click at [308, 101] on div "Click Me" at bounding box center [327, 96] width 421 height 22
click at [115, 57] on div "Click Me" at bounding box center [327, 96] width 583 height 94
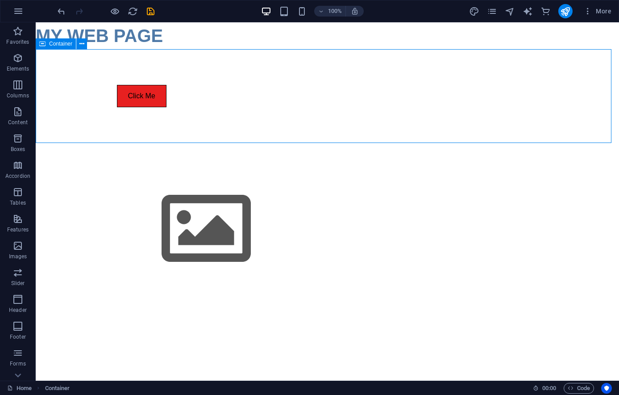
click at [65, 46] on span "Container" at bounding box center [60, 43] width 23 height 5
click at [83, 44] on icon at bounding box center [81, 43] width 5 height 9
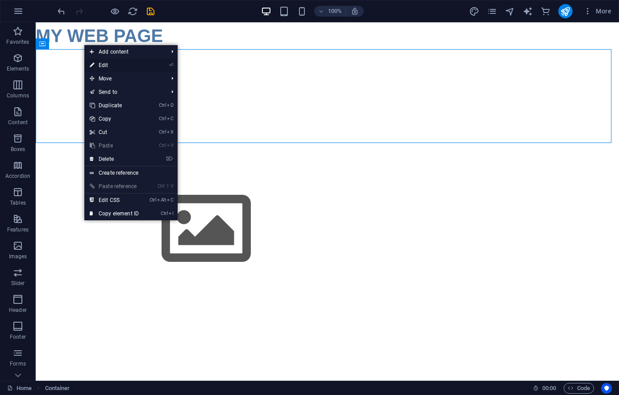
click at [108, 65] on link "⏎ Edit" at bounding box center [114, 64] width 60 height 13
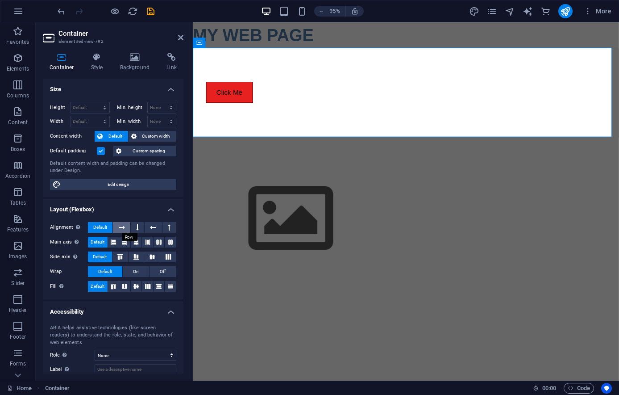
click at [122, 228] on icon at bounding box center [122, 227] width 6 height 11
click at [132, 228] on button at bounding box center [137, 227] width 13 height 11
click at [150, 228] on icon at bounding box center [153, 227] width 6 height 11
click at [168, 227] on icon at bounding box center [169, 227] width 3 height 11
click at [121, 227] on icon at bounding box center [122, 227] width 6 height 11
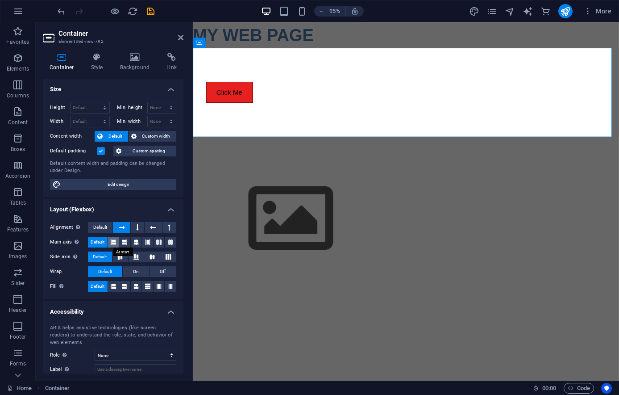
click at [109, 241] on button at bounding box center [113, 242] width 11 height 11
click at [97, 241] on span "Default" at bounding box center [98, 242] width 14 height 11
click at [145, 239] on icon at bounding box center [147, 242] width 5 height 11
click at [111, 288] on icon at bounding box center [113, 286] width 5 height 11
click at [122, 286] on icon at bounding box center [124, 286] width 5 height 11
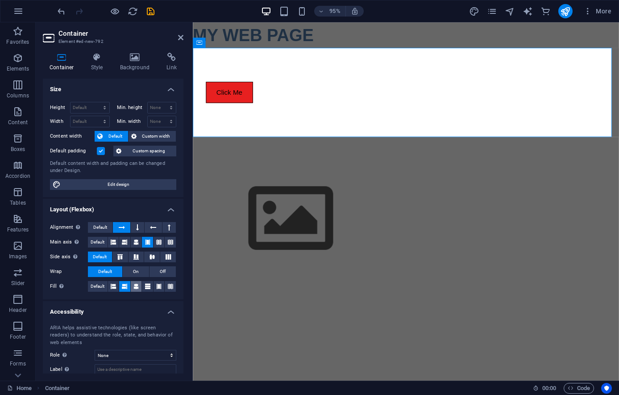
click at [134, 285] on icon at bounding box center [135, 286] width 5 height 11
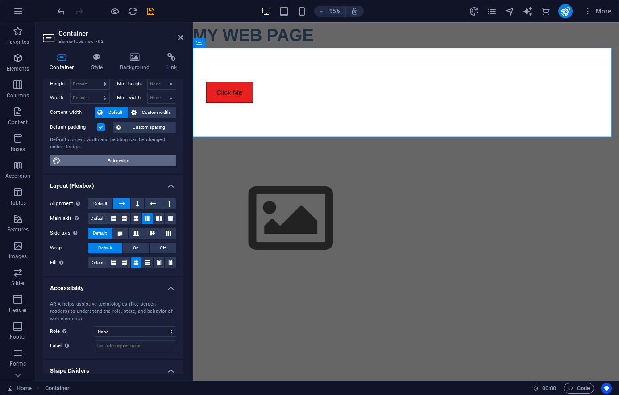
scroll to position [0, 0]
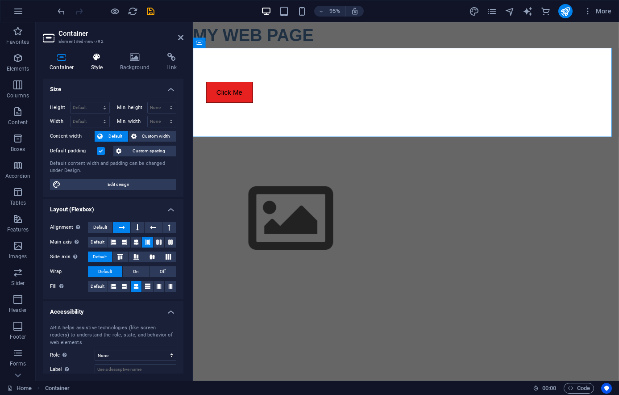
click at [99, 62] on h4 "Style" at bounding box center [98, 62] width 29 height 19
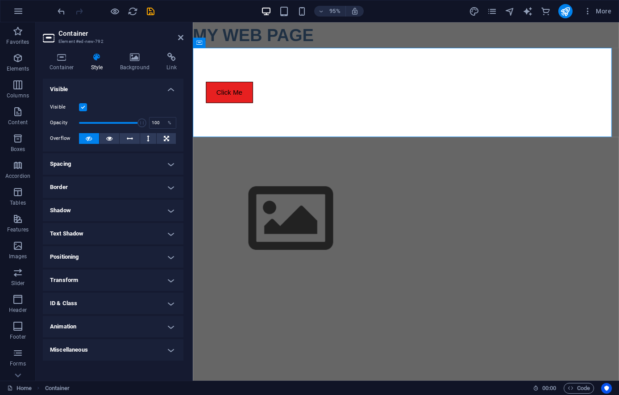
click at [86, 166] on h4 "Spacing" at bounding box center [113, 163] width 141 height 21
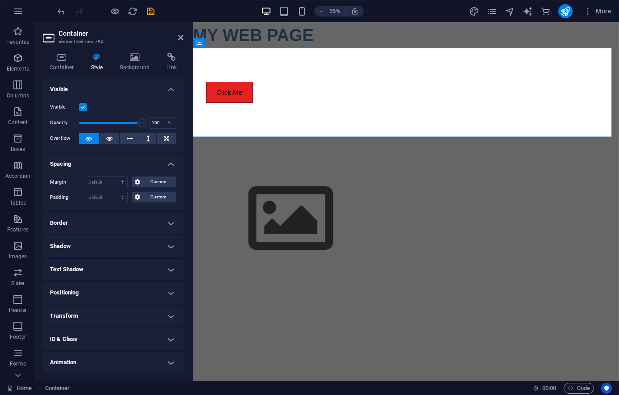
click at [88, 163] on h4 "Spacing" at bounding box center [113, 161] width 141 height 16
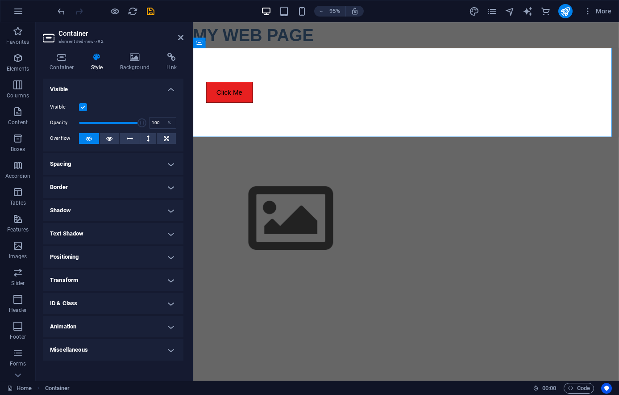
click at [83, 255] on h4 "Positioning" at bounding box center [113, 256] width 141 height 21
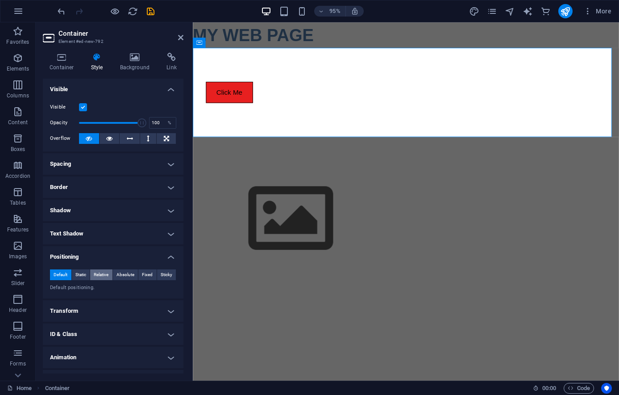
click at [96, 276] on span "Relative" at bounding box center [101, 274] width 15 height 11
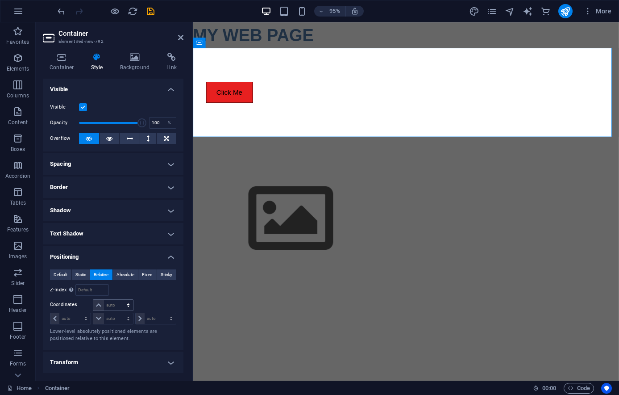
scroll to position [69, 0]
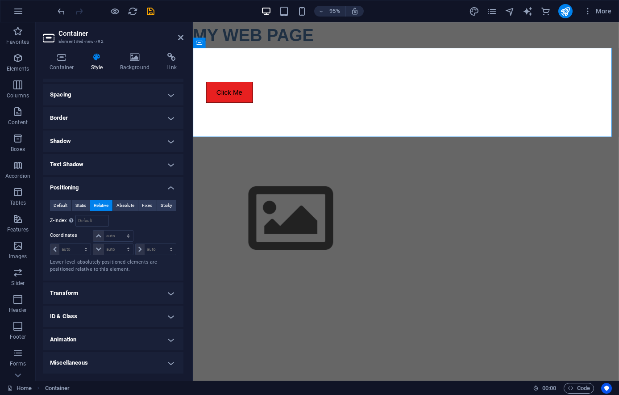
click at [112, 60] on h4 "Style" at bounding box center [98, 62] width 29 height 19
click at [132, 58] on icon at bounding box center [134, 57] width 43 height 9
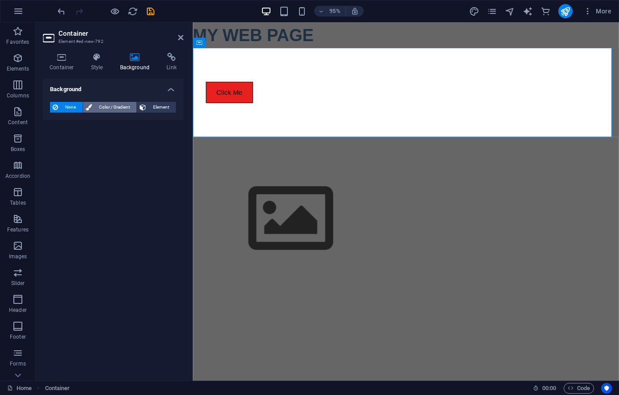
click at [111, 109] on span "Color / Gradient" at bounding box center [114, 107] width 39 height 11
click at [88, 122] on span "Gradient" at bounding box center [85, 124] width 22 height 12
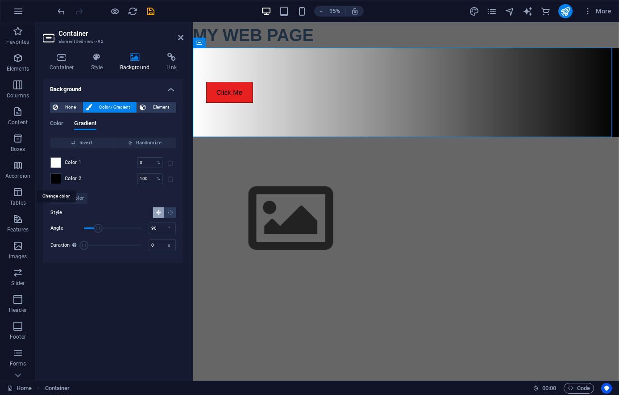
click at [55, 177] on span at bounding box center [56, 179] width 10 height 10
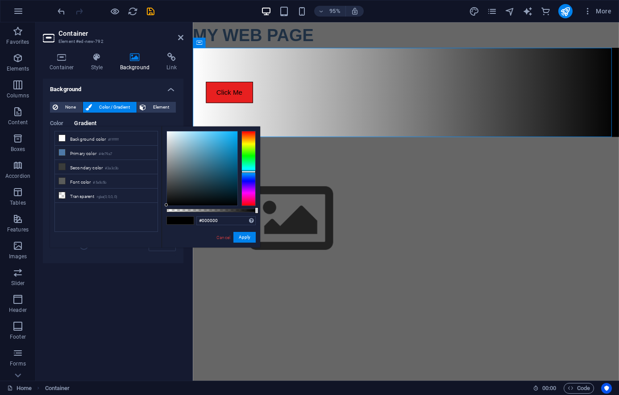
click at [245, 171] on div at bounding box center [249, 168] width 14 height 75
click at [243, 235] on button "Apply" at bounding box center [244, 237] width 22 height 11
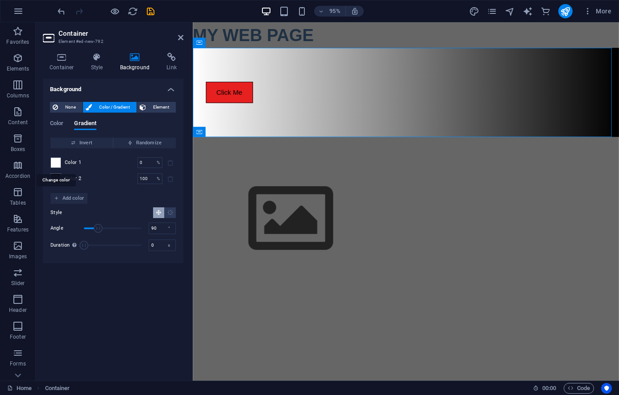
click at [57, 161] on span at bounding box center [56, 163] width 10 height 10
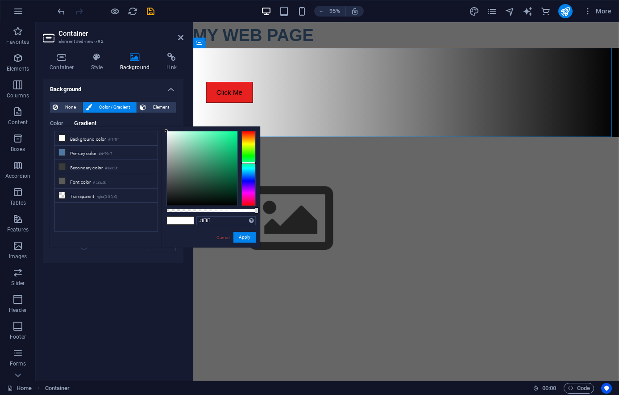
click at [250, 162] on div at bounding box center [249, 168] width 14 height 75
click at [248, 240] on button "Apply" at bounding box center [244, 237] width 22 height 11
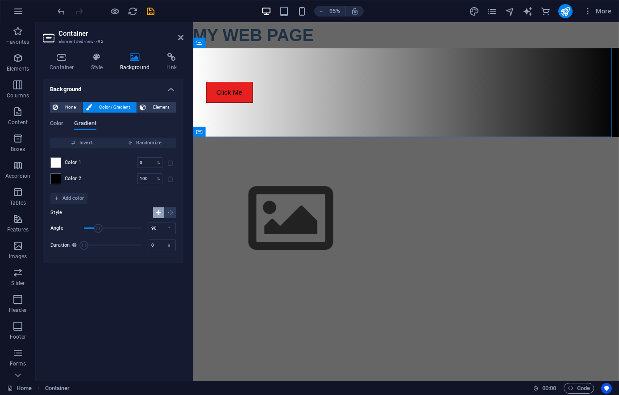
click at [90, 126] on span "Gradient" at bounding box center [85, 124] width 22 height 12
click at [51, 125] on span "Color" at bounding box center [56, 124] width 13 height 12
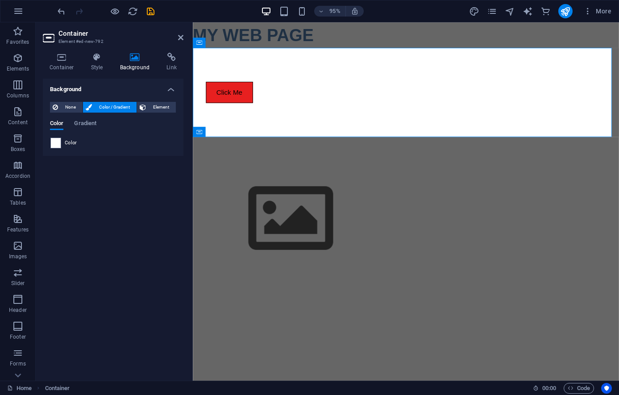
click at [70, 142] on span "Color" at bounding box center [71, 142] width 12 height 7
click at [89, 123] on span "Gradient" at bounding box center [85, 124] width 22 height 12
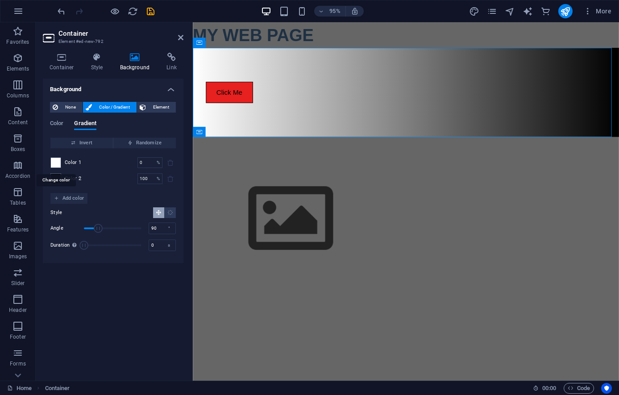
click at [58, 162] on span at bounding box center [56, 163] width 10 height 10
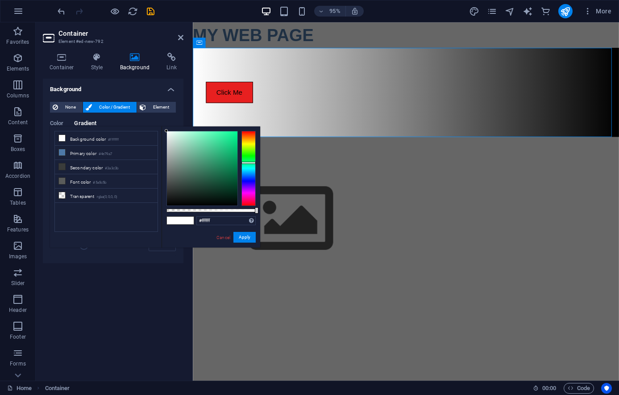
click at [58, 163] on span at bounding box center [61, 166] width 7 height 7
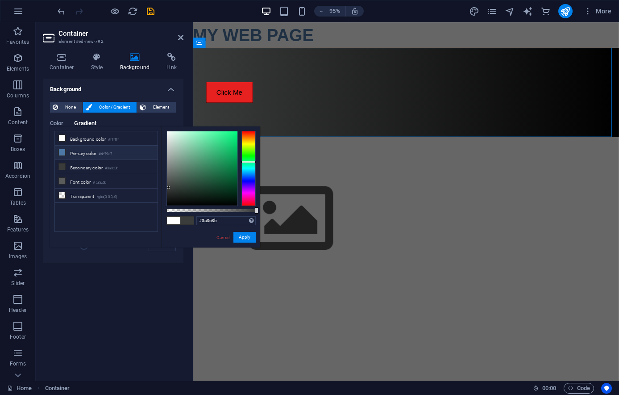
click at [63, 151] on icon at bounding box center [62, 152] width 6 height 6
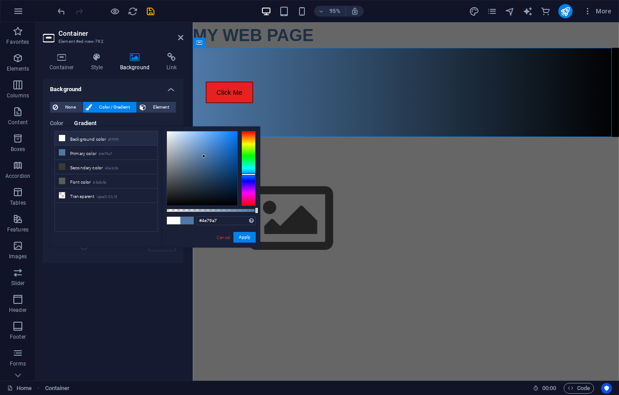
click at [62, 135] on icon at bounding box center [62, 138] width 6 height 6
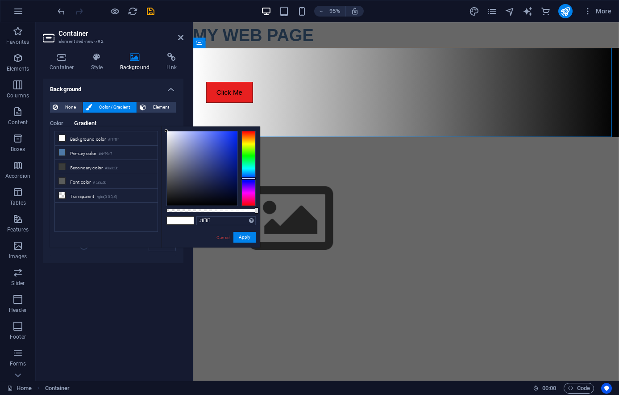
click at [251, 178] on div at bounding box center [249, 168] width 14 height 75
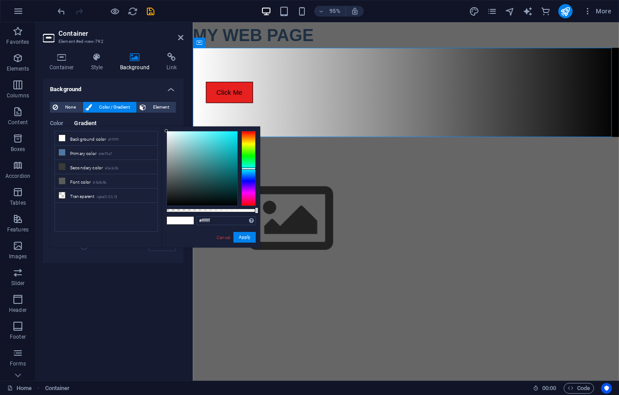
drag, startPoint x: 251, startPoint y: 178, endPoint x: 251, endPoint y: 169, distance: 8.9
click at [251, 169] on div at bounding box center [249, 168] width 14 height 2
click at [87, 138] on li "Background color #ffffff" at bounding box center [106, 138] width 103 height 14
click at [251, 167] on div at bounding box center [249, 168] width 14 height 75
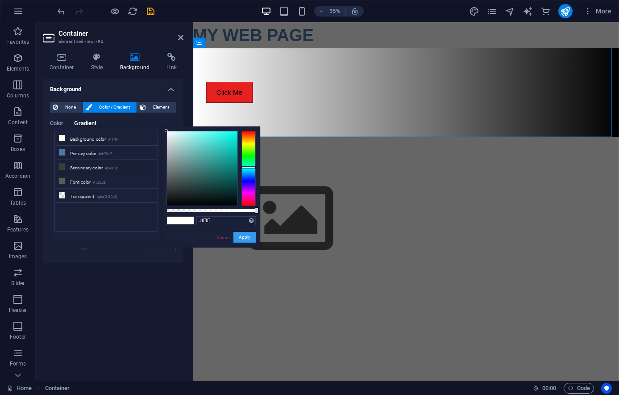
click at [240, 236] on button "Apply" at bounding box center [244, 237] width 22 height 11
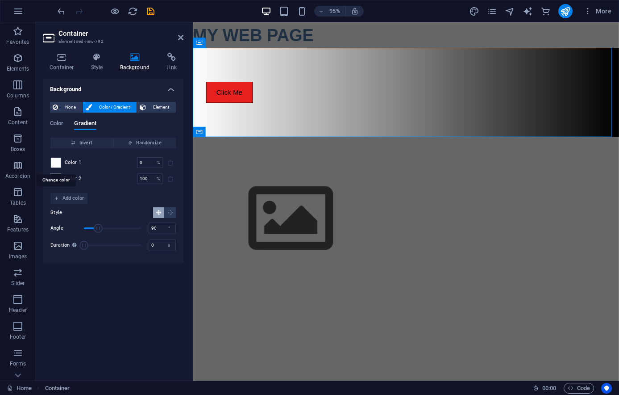
click at [54, 160] on span at bounding box center [56, 163] width 10 height 10
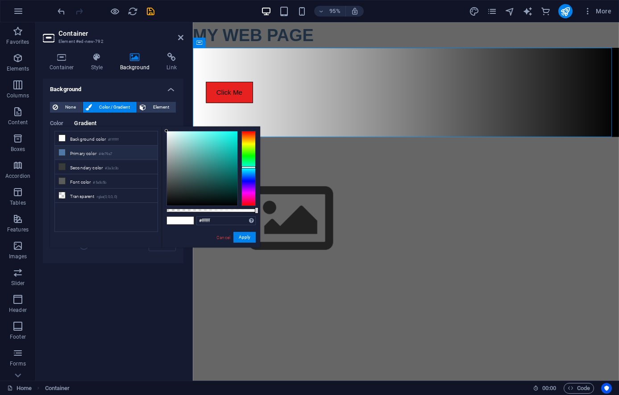
click at [78, 151] on li "Primary color #4e79a7" at bounding box center [106, 153] width 103 height 14
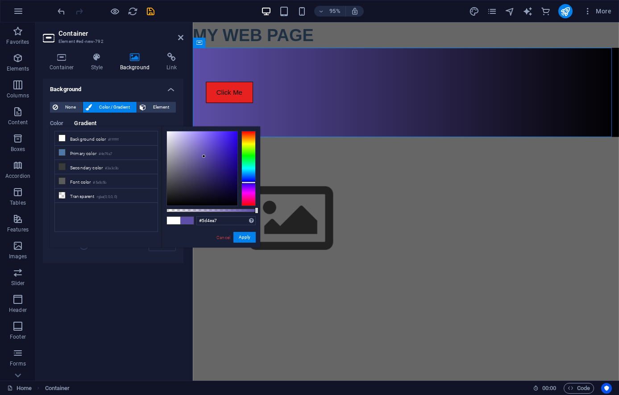
drag, startPoint x: 248, startPoint y: 173, endPoint x: 254, endPoint y: 182, distance: 11.0
click at [254, 182] on div at bounding box center [249, 168] width 14 height 75
click at [248, 237] on button "Apply" at bounding box center [244, 237] width 22 height 11
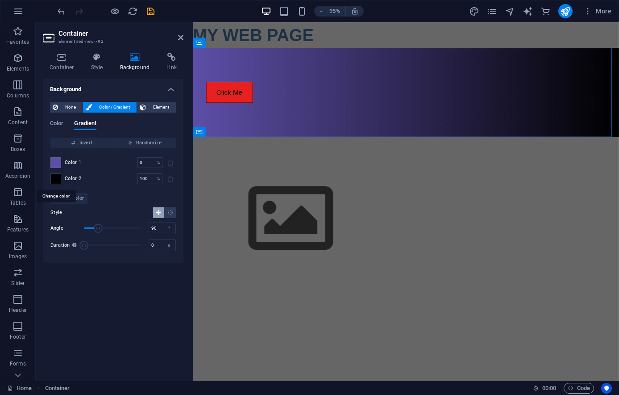
click at [58, 179] on span at bounding box center [56, 179] width 10 height 10
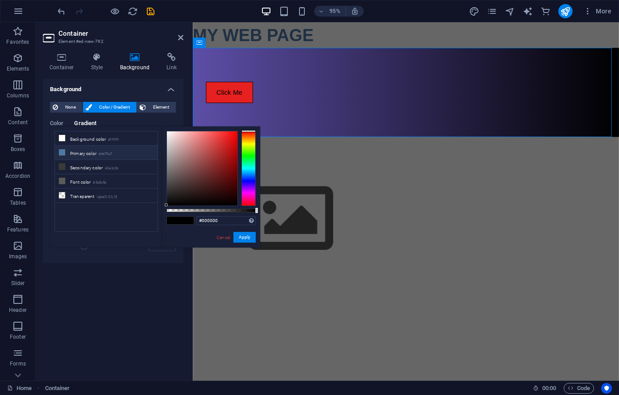
click at [83, 148] on li "Primary color #4e79a7" at bounding box center [106, 153] width 103 height 14
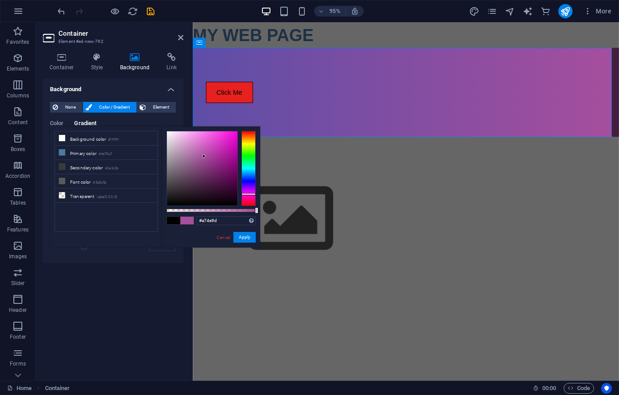
type input "#a74e9a"
drag, startPoint x: 253, startPoint y: 172, endPoint x: 253, endPoint y: 194, distance: 22.3
click at [253, 194] on div at bounding box center [249, 168] width 14 height 75
click at [246, 236] on button "Apply" at bounding box center [244, 237] width 22 height 11
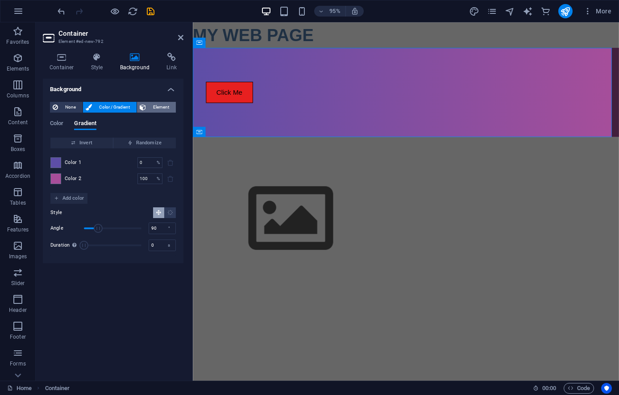
click at [154, 105] on span "Element" at bounding box center [161, 107] width 25 height 11
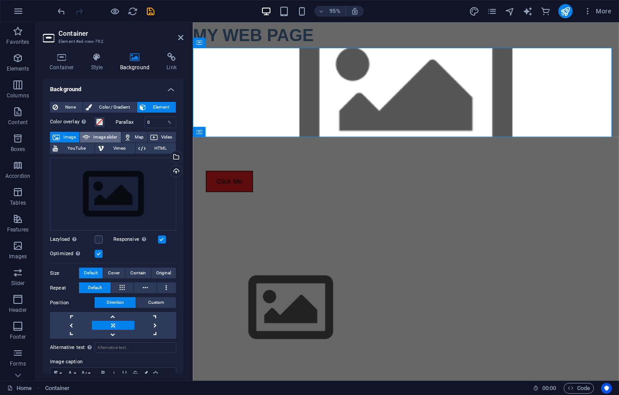
click at [113, 139] on span "Image slider" at bounding box center [104, 137] width 25 height 11
select select "ms"
select select "s"
select select "progressive"
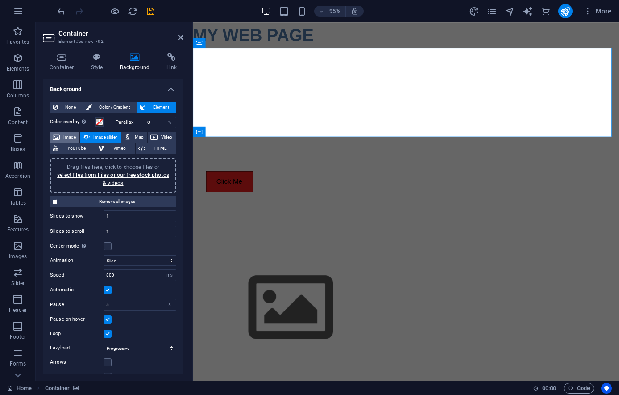
click at [69, 137] on span "Image" at bounding box center [69, 137] width 14 height 11
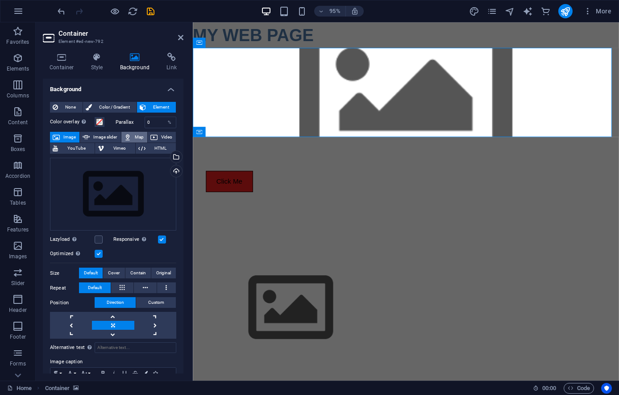
click at [145, 137] on span "Map" at bounding box center [139, 137] width 11 height 11
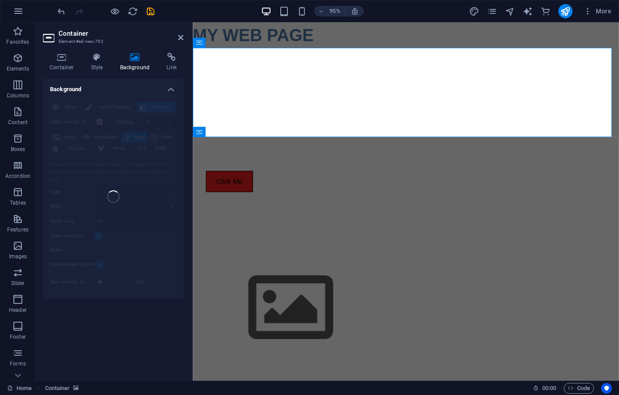
click at [116, 215] on div "None Color / Gradient Element Stretch background to full-width Color overlay Pl…" at bounding box center [113, 197] width 141 height 204
click at [173, 91] on h4 "Background" at bounding box center [113, 87] width 141 height 16
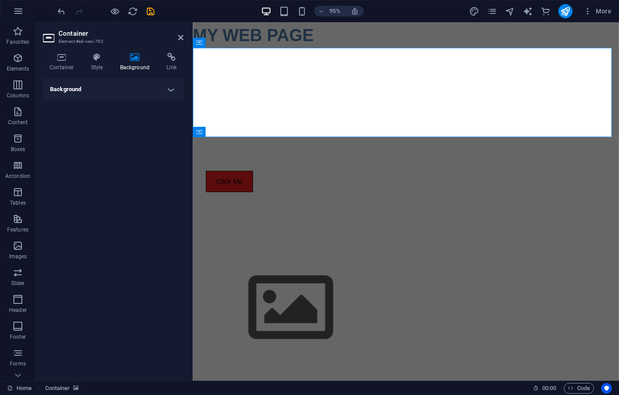
click at [169, 88] on h4 "Background" at bounding box center [113, 89] width 141 height 21
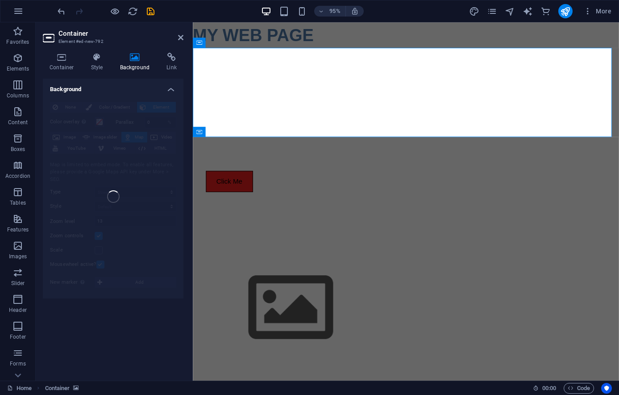
click at [130, 62] on h4 "Background" at bounding box center [136, 62] width 47 height 19
click at [98, 62] on h4 "Style" at bounding box center [98, 62] width 29 height 19
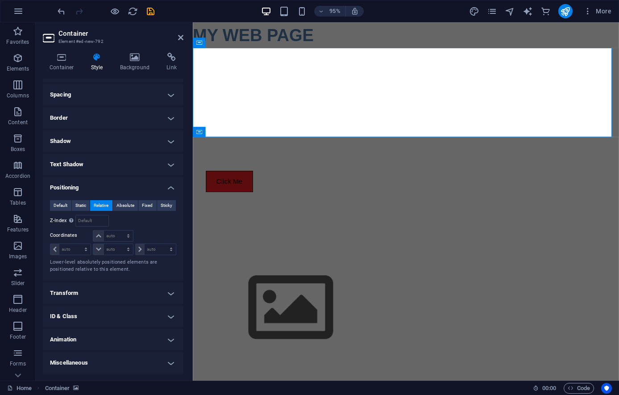
click at [82, 288] on h4 "Transform" at bounding box center [113, 292] width 141 height 21
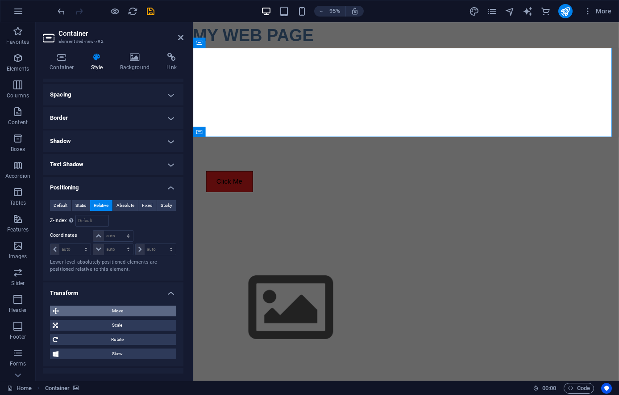
click at [93, 308] on span "Move" at bounding box center [118, 310] width 112 height 11
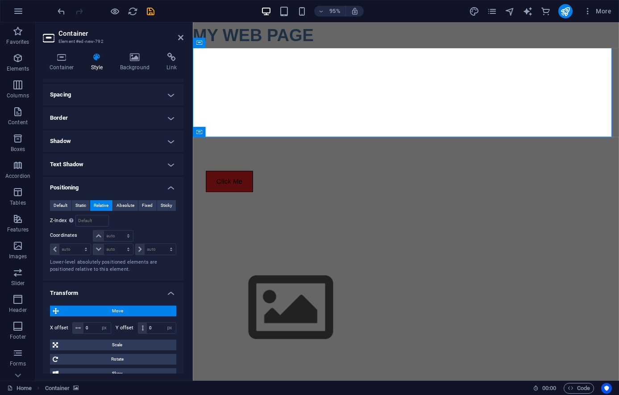
click at [93, 308] on span "Move" at bounding box center [118, 310] width 112 height 11
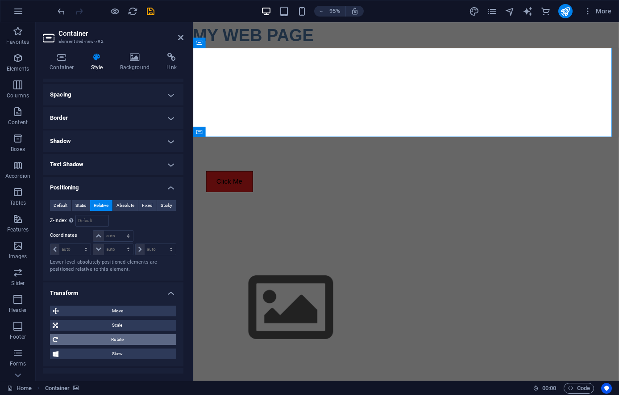
click at [94, 335] on span "Rotate" at bounding box center [117, 339] width 113 height 11
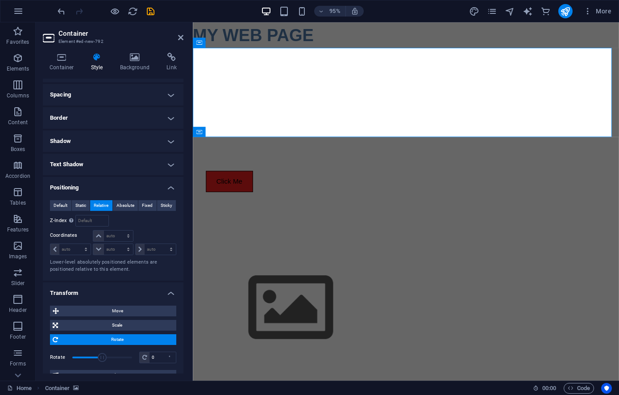
click at [94, 335] on span "Rotate" at bounding box center [117, 339] width 113 height 11
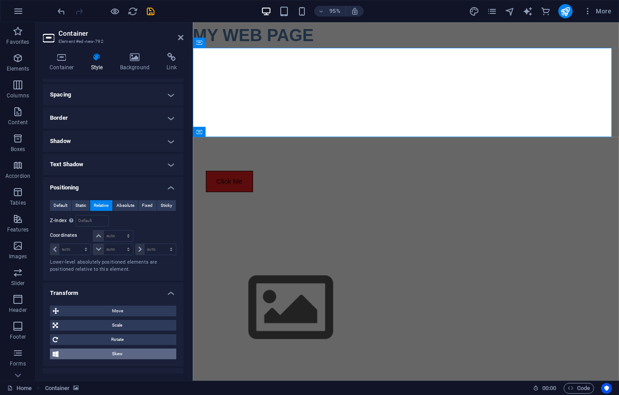
click at [100, 355] on span "Skew" at bounding box center [117, 353] width 112 height 11
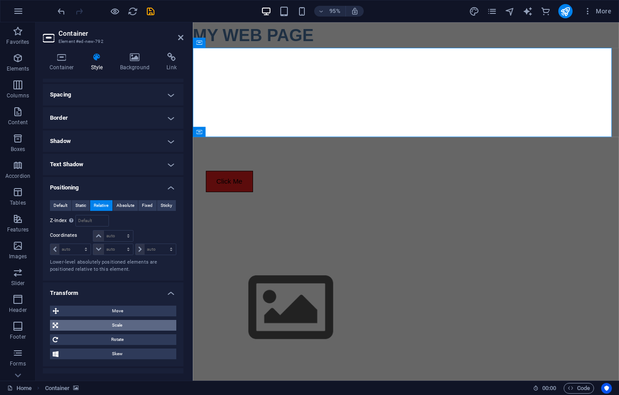
click at [115, 321] on span "Scale" at bounding box center [117, 325] width 113 height 11
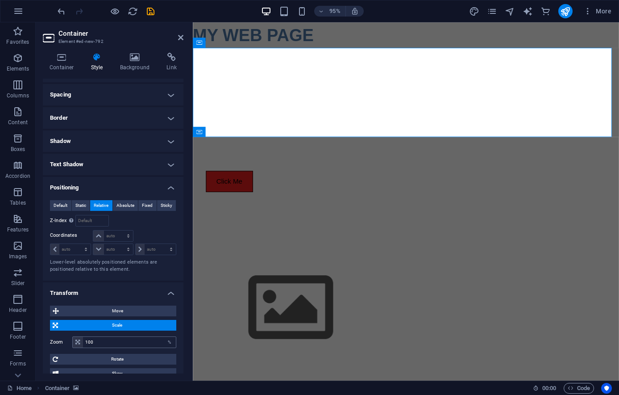
click at [79, 342] on icon at bounding box center [77, 341] width 4 height 5
click at [123, 65] on h4 "Background" at bounding box center [136, 62] width 47 height 19
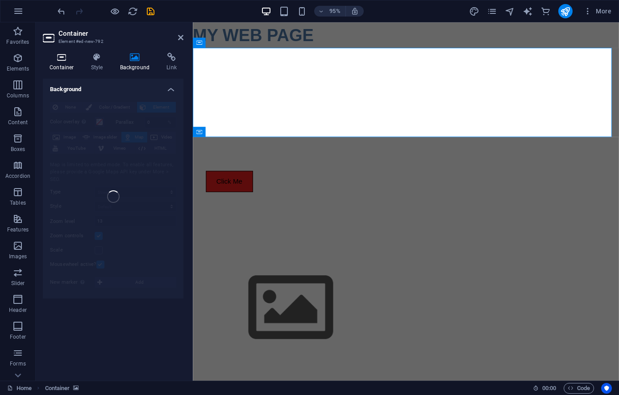
click at [55, 62] on h4 "Container" at bounding box center [64, 62] width 42 height 19
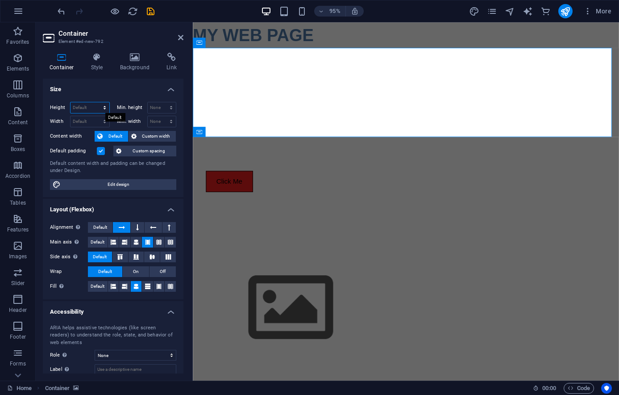
click at [71, 102] on select "Default px rem % vh vw" at bounding box center [90, 107] width 39 height 11
click at [102, 108] on select "Default px rem % vh vw" at bounding box center [90, 107] width 39 height 11
click at [114, 137] on span "Default" at bounding box center [115, 136] width 20 height 11
click at [131, 135] on icon at bounding box center [133, 136] width 5 height 11
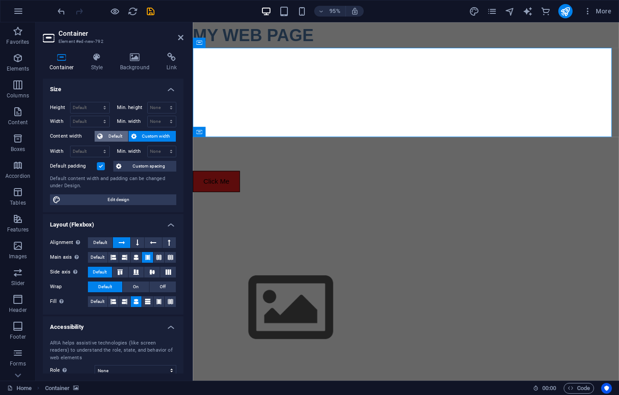
click at [110, 135] on span "Default" at bounding box center [115, 136] width 20 height 11
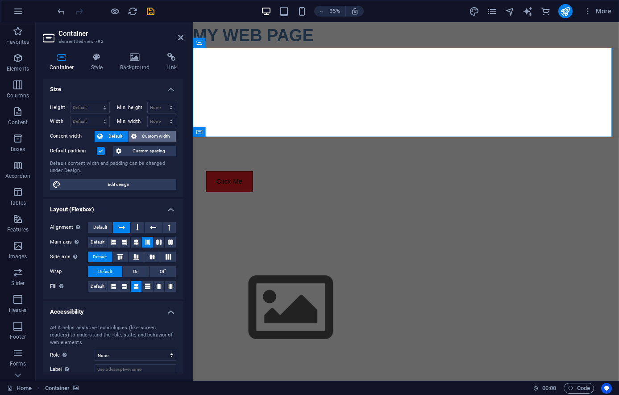
click at [139, 135] on span "Custom width" at bounding box center [156, 136] width 34 height 11
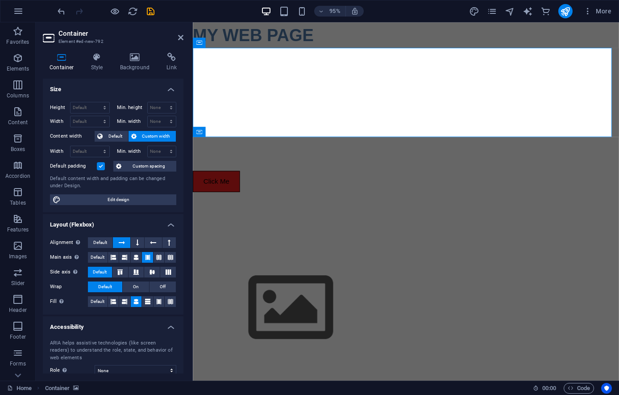
click at [101, 166] on label at bounding box center [101, 166] width 8 height 8
click at [0, 0] on input "Default padding" at bounding box center [0, 0] width 0 height 0
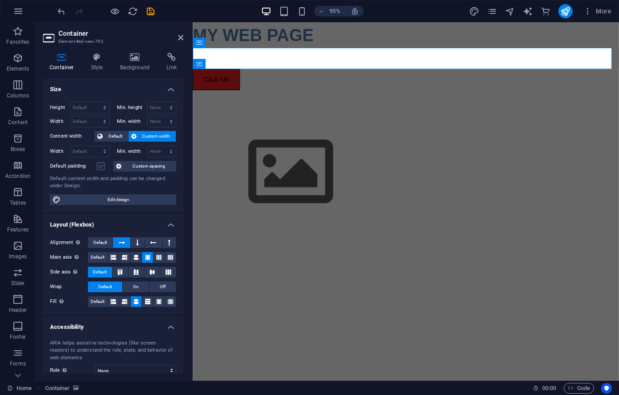
click at [101, 166] on label at bounding box center [101, 166] width 8 height 8
click at [0, 0] on input "Default padding" at bounding box center [0, 0] width 0 height 0
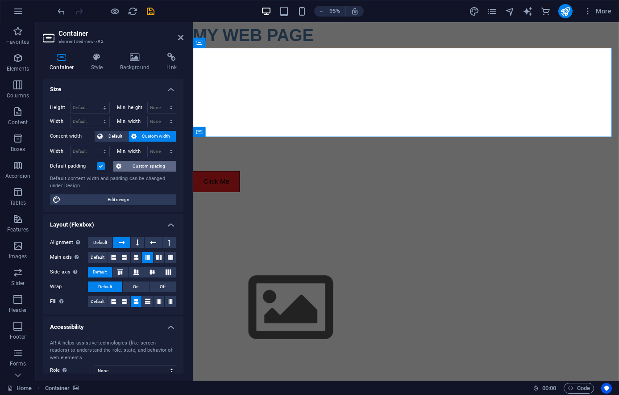
click at [162, 164] on span "Custom spacing" at bounding box center [149, 166] width 50 height 11
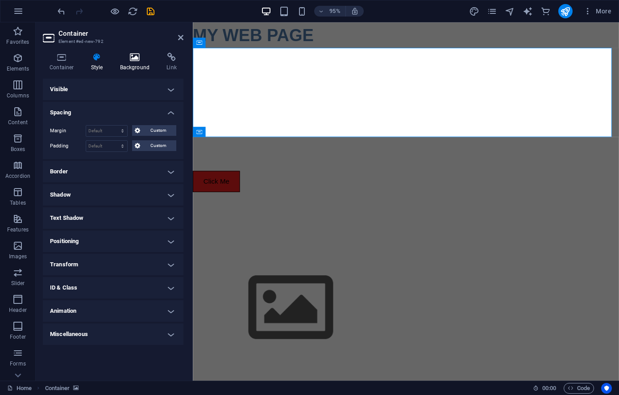
click at [129, 62] on h4 "Background" at bounding box center [136, 62] width 47 height 19
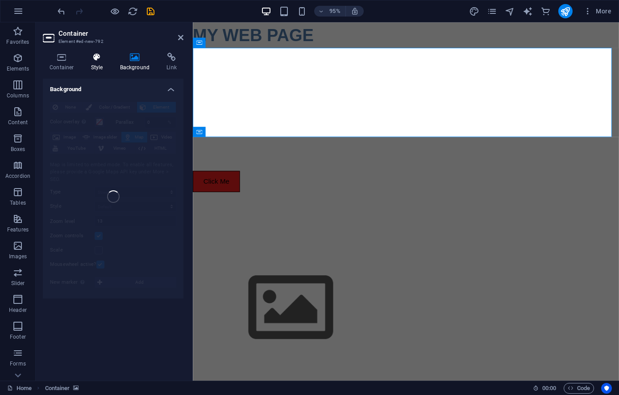
click at [102, 62] on h4 "Style" at bounding box center [98, 62] width 29 height 19
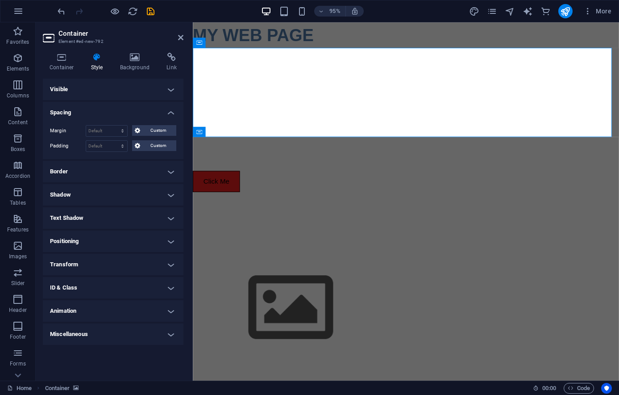
click at [172, 108] on h4 "Spacing" at bounding box center [113, 110] width 141 height 16
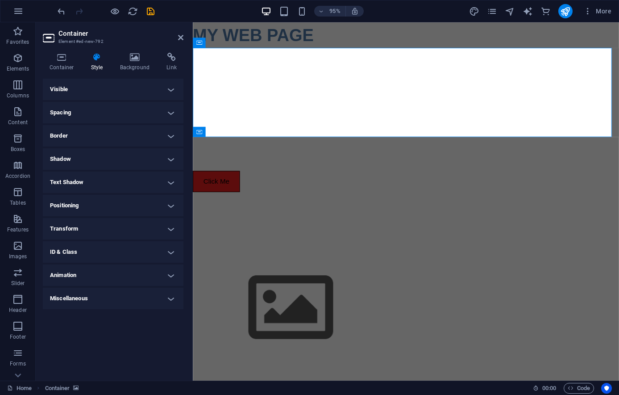
click at [171, 89] on h4 "Visible" at bounding box center [113, 89] width 141 height 21
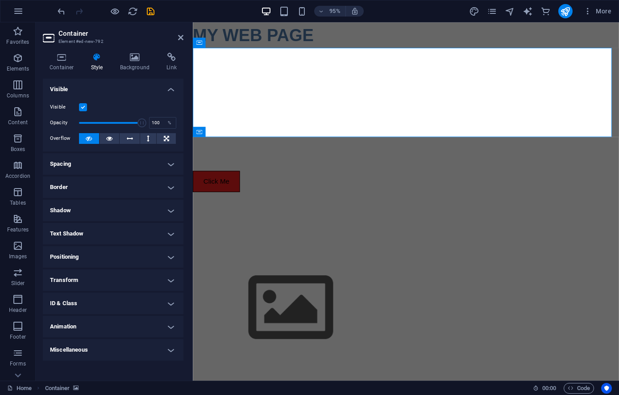
click at [171, 89] on h4 "Visible" at bounding box center [113, 87] width 141 height 16
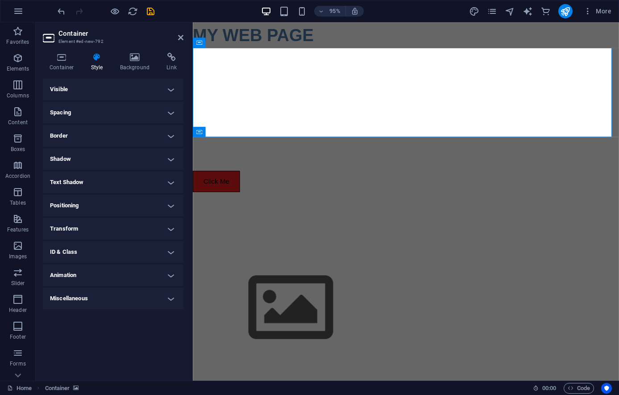
click at [172, 208] on h4 "Positioning" at bounding box center [113, 205] width 141 height 21
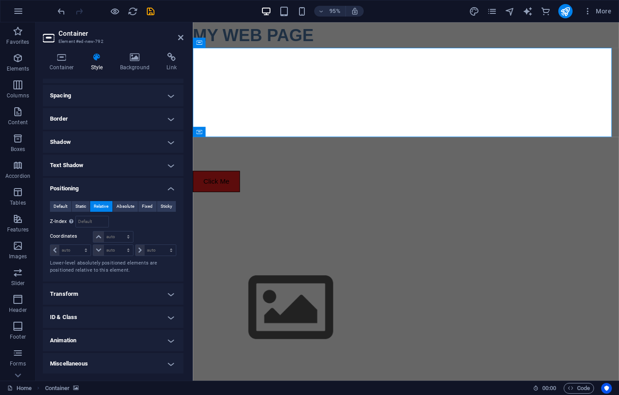
scroll to position [18, 0]
click at [113, 203] on button "Absolute" at bounding box center [125, 205] width 25 height 11
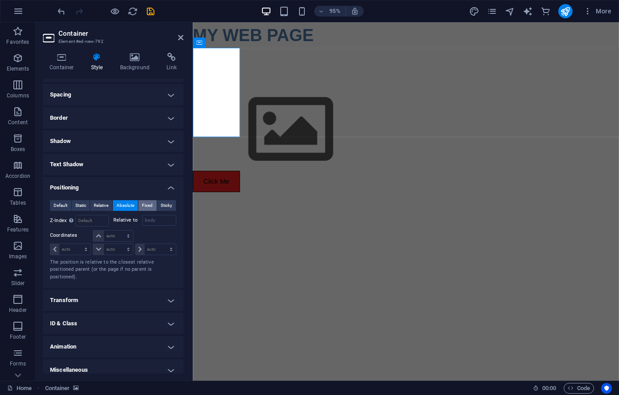
click at [142, 204] on span "Fixed" at bounding box center [147, 205] width 11 height 11
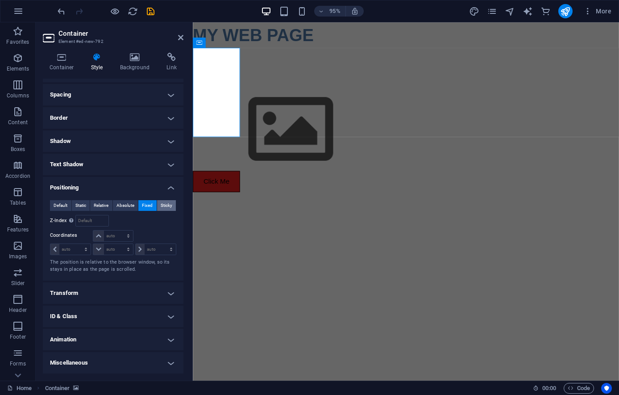
click at [157, 206] on button "Sticky" at bounding box center [166, 205] width 19 height 11
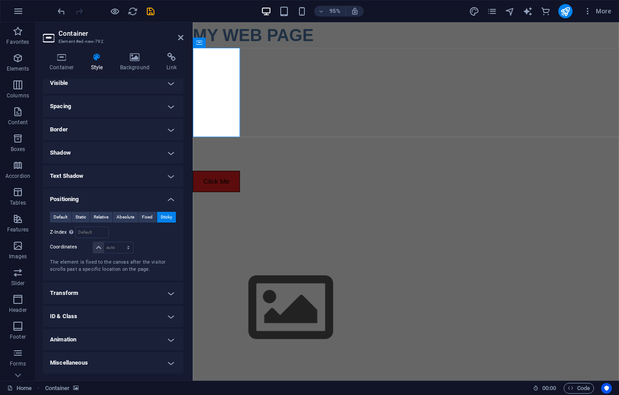
scroll to position [6, 0]
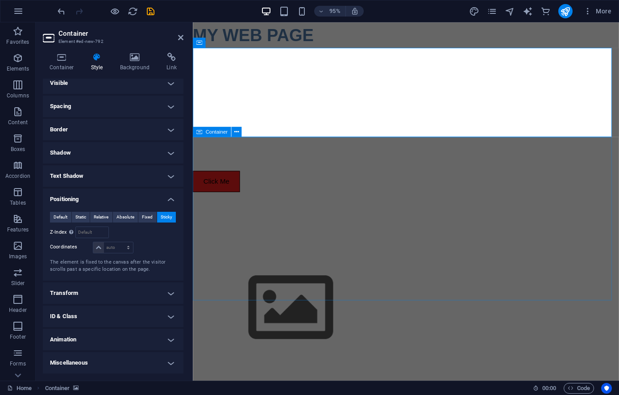
drag, startPoint x: 276, startPoint y: 104, endPoint x: 279, endPoint y: 150, distance: 45.6
click at [149, 12] on icon "save" at bounding box center [151, 11] width 10 height 10
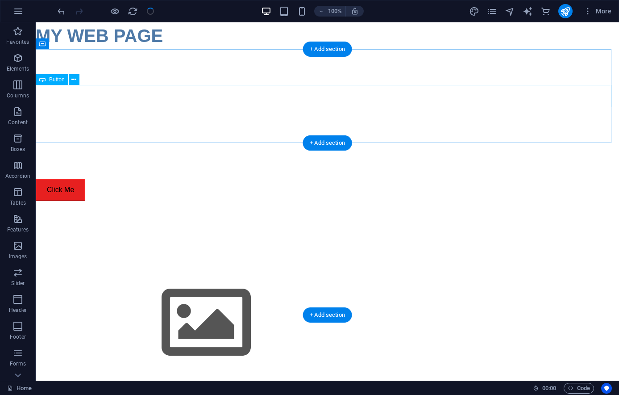
click at [82, 179] on div "Click Me" at bounding box center [327, 190] width 583 height 22
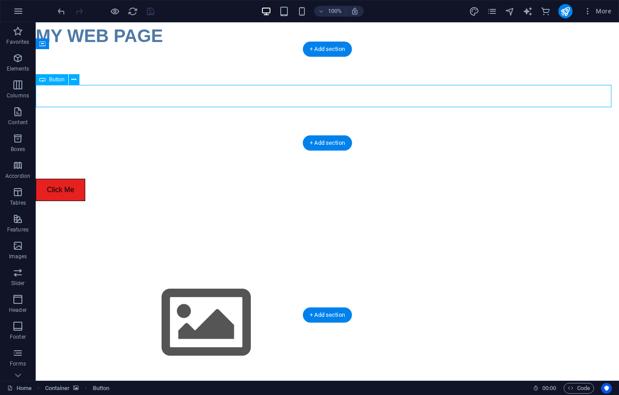
drag, startPoint x: 79, startPoint y: 97, endPoint x: 119, endPoint y: 96, distance: 39.8
click at [119, 179] on div "Click Me" at bounding box center [327, 190] width 583 height 22
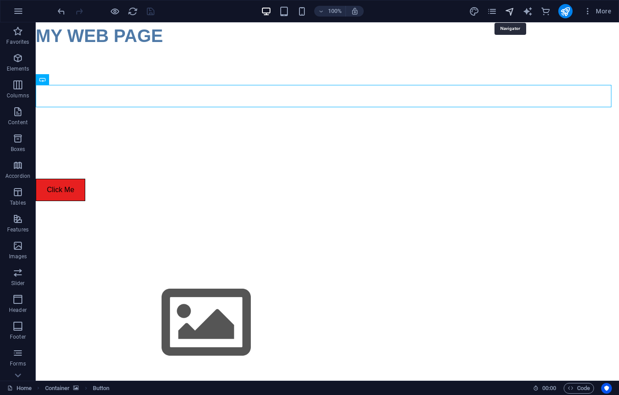
click at [508, 9] on icon "navigator" at bounding box center [510, 11] width 10 height 10
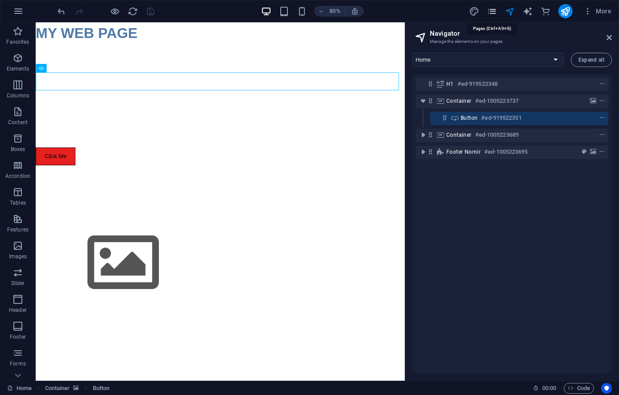
click at [497, 10] on icon "pages" at bounding box center [492, 11] width 10 height 10
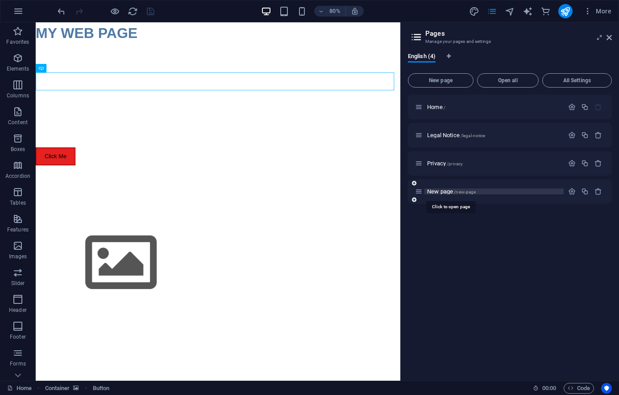
click at [443, 193] on span "New page /new-page" at bounding box center [451, 191] width 49 height 7
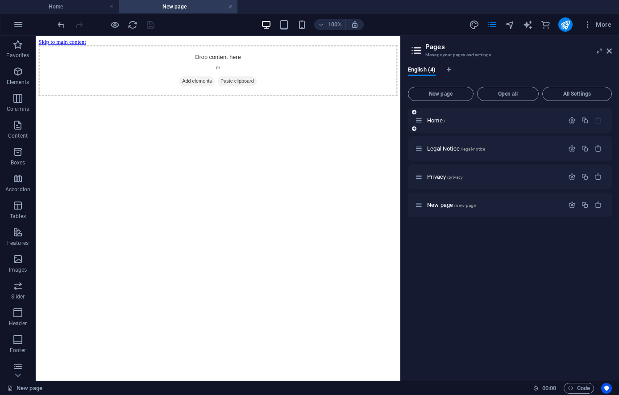
scroll to position [0, 0]
click at [435, 122] on span "Home /" at bounding box center [436, 120] width 18 height 7
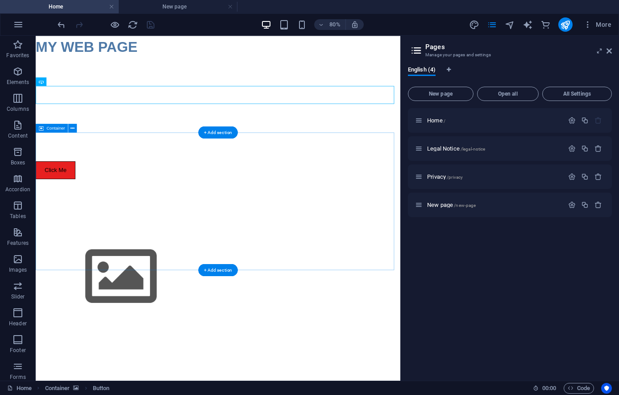
click at [329, 250] on div at bounding box center [264, 336] width 456 height 172
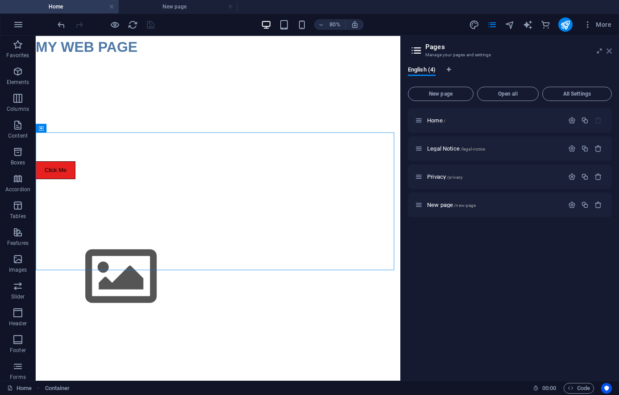
drag, startPoint x: 611, startPoint y: 53, endPoint x: 546, endPoint y: 16, distance: 74.2
click at [611, 53] on icon at bounding box center [609, 50] width 5 height 7
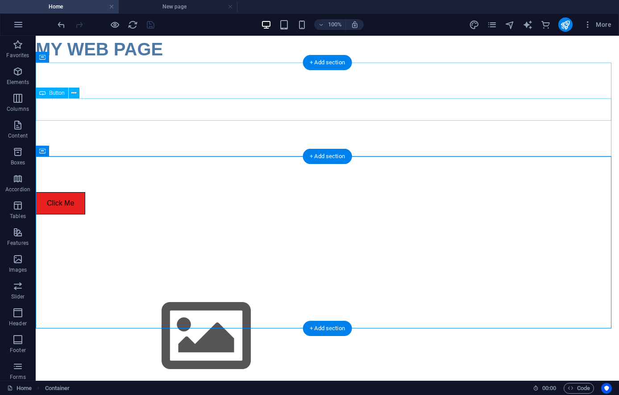
click at [79, 192] on div "Click Me" at bounding box center [327, 203] width 583 height 22
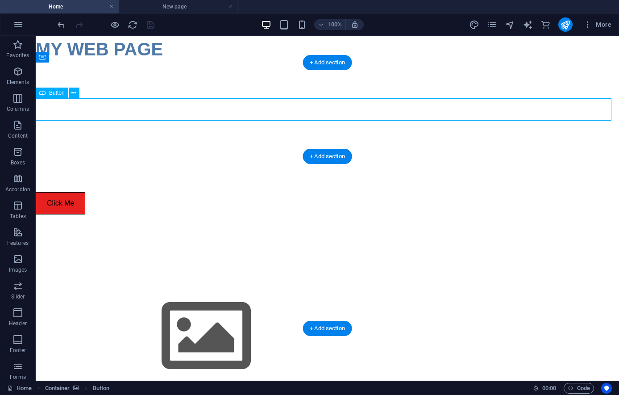
drag, startPoint x: 67, startPoint y: 107, endPoint x: 254, endPoint y: 105, distance: 187.9
click at [254, 192] on div "Click Me" at bounding box center [327, 203] width 583 height 22
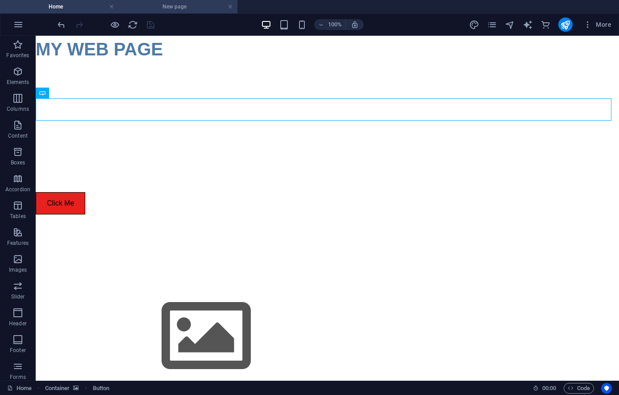
click at [168, 7] on h4 "New page" at bounding box center [178, 7] width 119 height 10
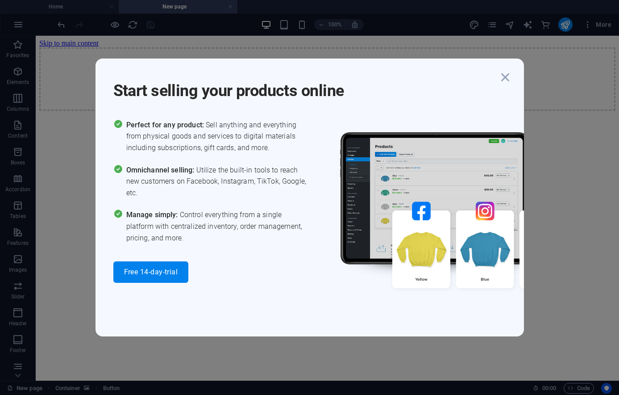
click at [229, 5] on div "Start selling your products online Perfect for any product: Sell anything and e…" at bounding box center [309, 197] width 619 height 395
click at [93, 11] on div "Start selling your products online Perfect for any product: Sell anything and e…" at bounding box center [309, 197] width 619 height 395
click at [506, 78] on icon "button" at bounding box center [505, 77] width 16 height 16
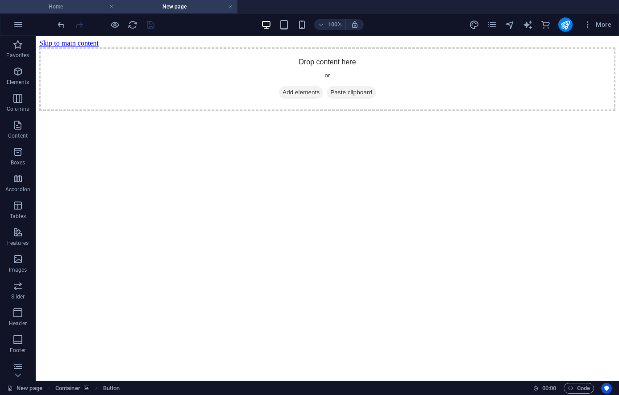
click at [42, 5] on h4 "Home" at bounding box center [59, 7] width 119 height 10
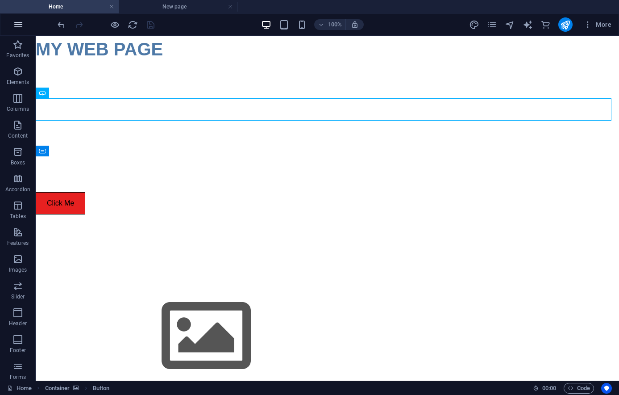
click at [20, 26] on icon "button" at bounding box center [18, 24] width 11 height 11
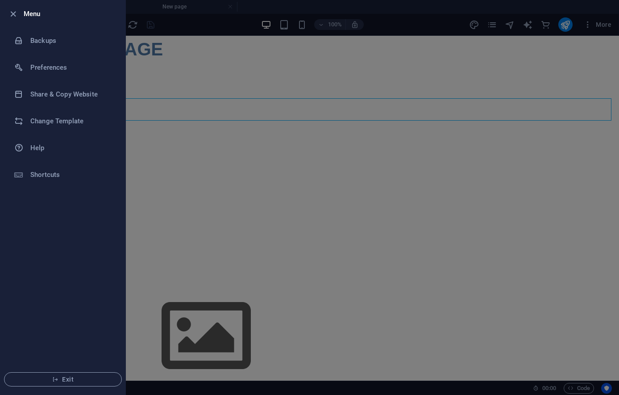
click at [167, 199] on div at bounding box center [309, 197] width 619 height 395
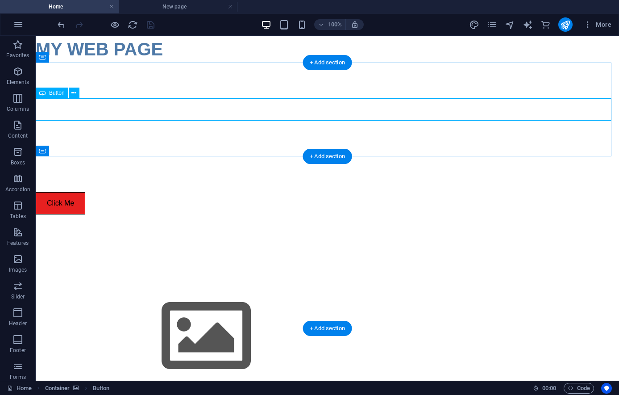
click at [68, 192] on div "Click Me" at bounding box center [327, 203] width 583 height 22
drag, startPoint x: 91, startPoint y: 129, endPoint x: 142, endPoint y: 93, distance: 62.4
click at [73, 192] on div "Click Me" at bounding box center [327, 203] width 583 height 22
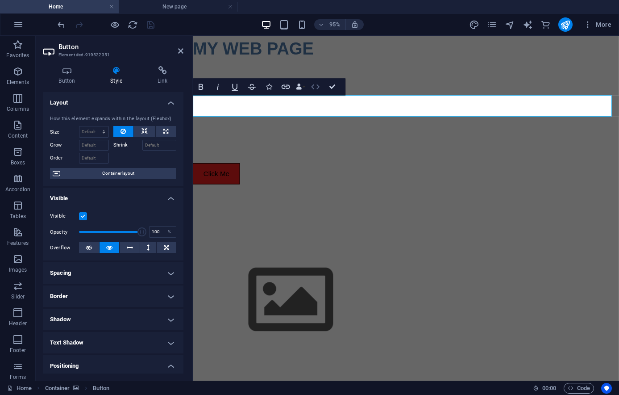
click at [320, 88] on icon "button" at bounding box center [315, 87] width 10 height 10
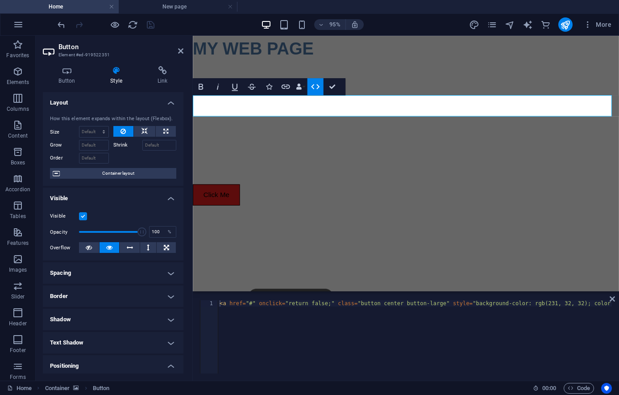
click at [312, 88] on icon "button" at bounding box center [315, 87] width 10 height 10
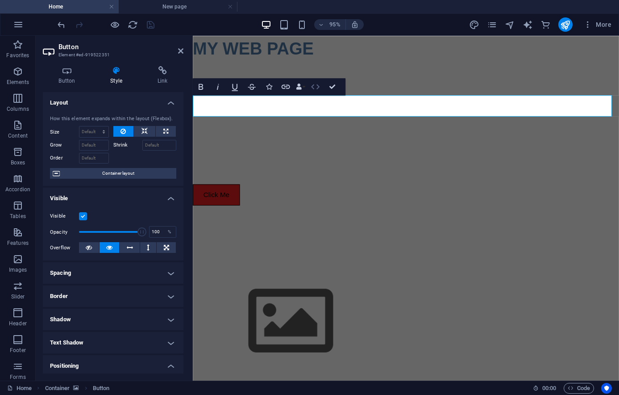
click at [316, 87] on icon "button" at bounding box center [315, 87] width 10 height 10
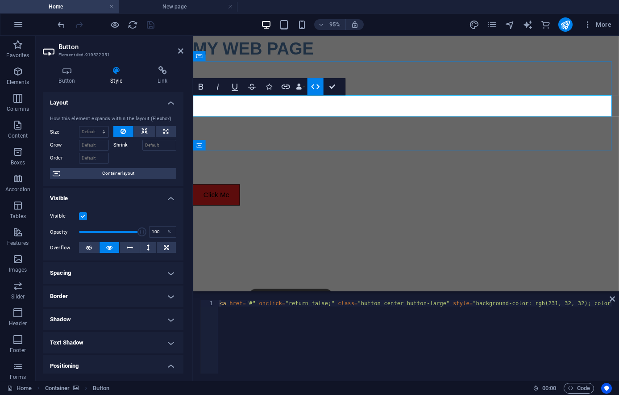
click at [246, 192] on div "Click Me" at bounding box center [417, 203] width 449 height 22
click at [256, 192] on div "Click Me" at bounding box center [417, 203] width 449 height 22
click at [270, 152] on div at bounding box center [417, 109] width 449 height 94
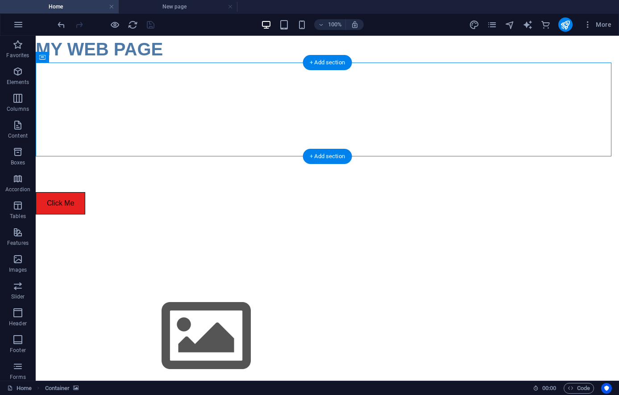
click at [275, 82] on div at bounding box center [327, 109] width 583 height 94
click at [254, 68] on div at bounding box center [327, 109] width 583 height 94
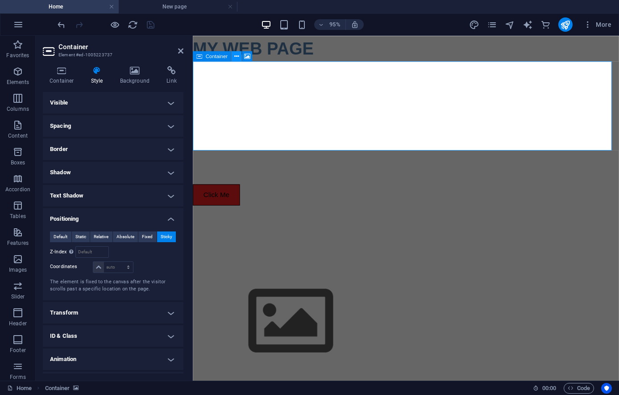
click at [236, 56] on icon at bounding box center [236, 56] width 4 height 9
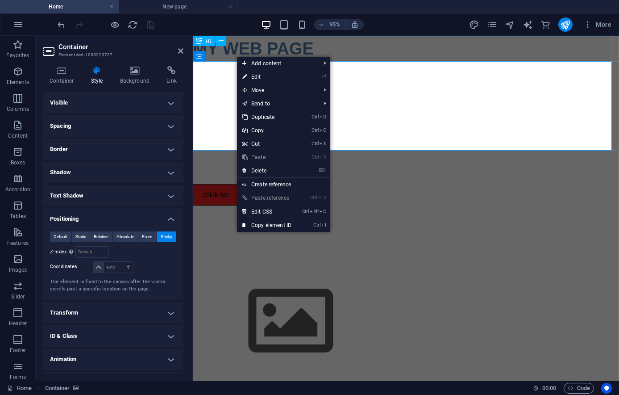
click at [304, 45] on div "MY WEB PAGE" at bounding box center [417, 49] width 449 height 27
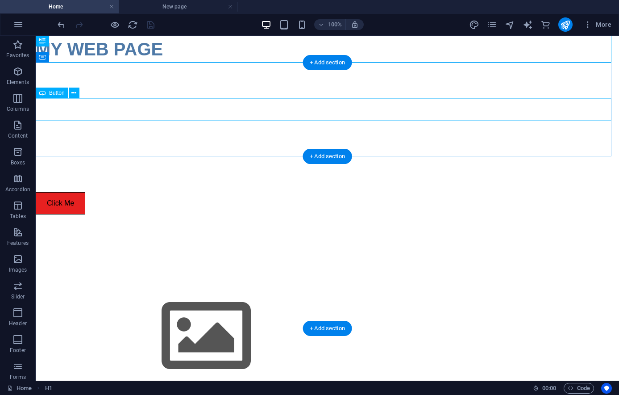
click at [54, 192] on div "Click Me" at bounding box center [327, 203] width 583 height 22
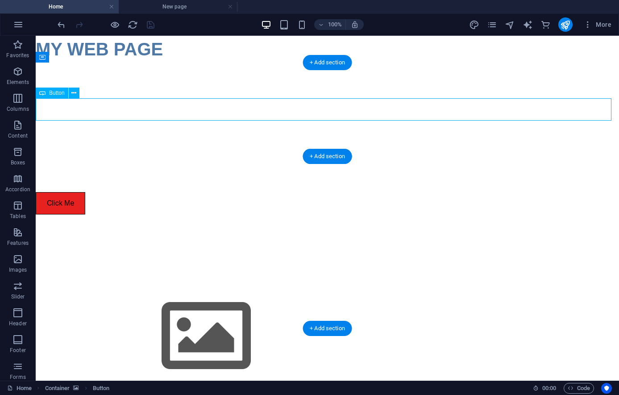
click at [67, 192] on div "Click Me" at bounding box center [327, 203] width 583 height 22
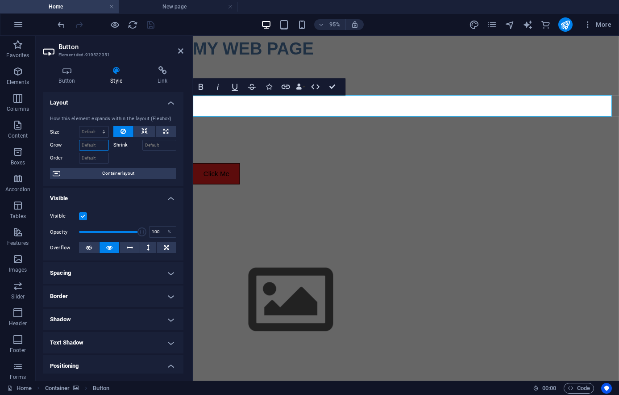
click at [94, 150] on input "Grow" at bounding box center [94, 145] width 30 height 11
click at [116, 150] on label "Shrink" at bounding box center [127, 145] width 29 height 11
click at [142, 150] on input "Shrink" at bounding box center [159, 145] width 34 height 11
click at [121, 179] on span "Container layout" at bounding box center [117, 173] width 111 height 11
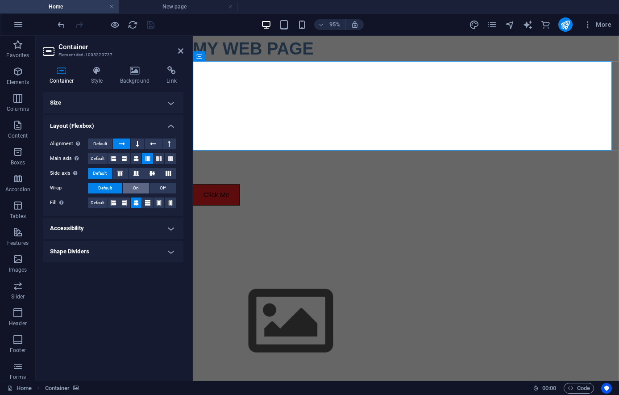
click at [131, 187] on button "On" at bounding box center [136, 188] width 26 height 11
click at [162, 184] on span "Off" at bounding box center [163, 188] width 6 height 11
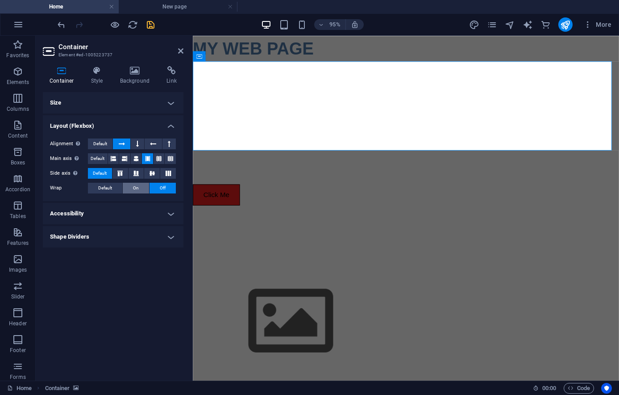
click at [141, 186] on button "On" at bounding box center [136, 188] width 26 height 11
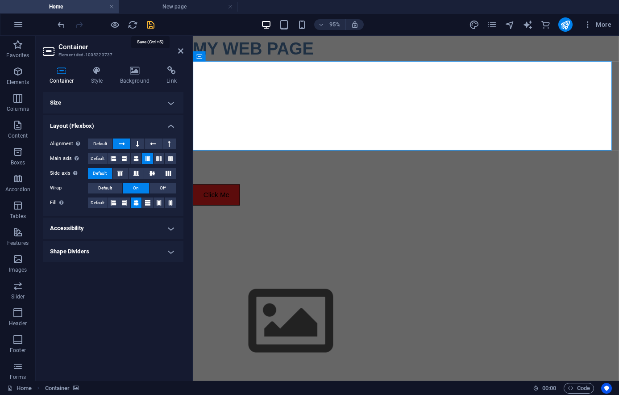
click at [150, 21] on icon "save" at bounding box center [151, 25] width 10 height 10
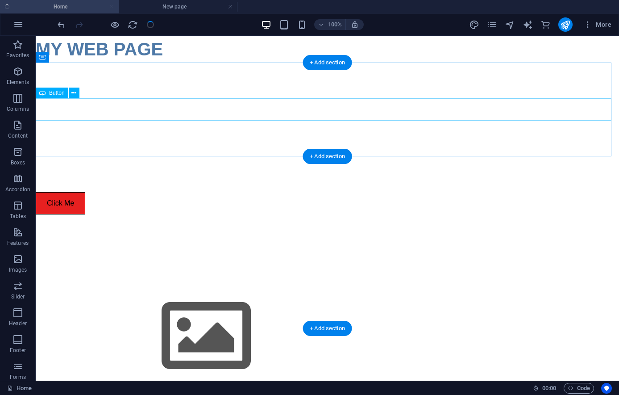
click at [73, 192] on div "Click Me" at bounding box center [327, 203] width 583 height 22
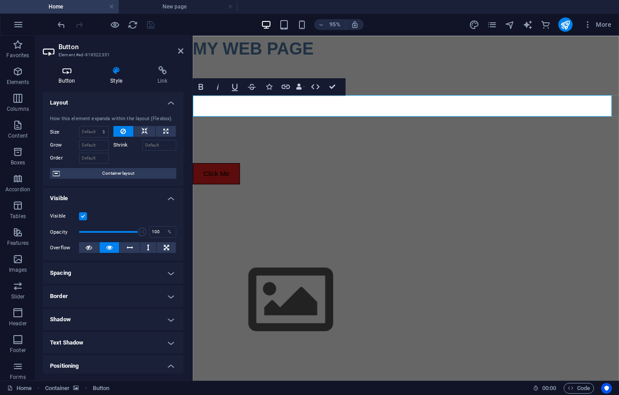
click at [70, 81] on h4 "Button" at bounding box center [69, 75] width 52 height 19
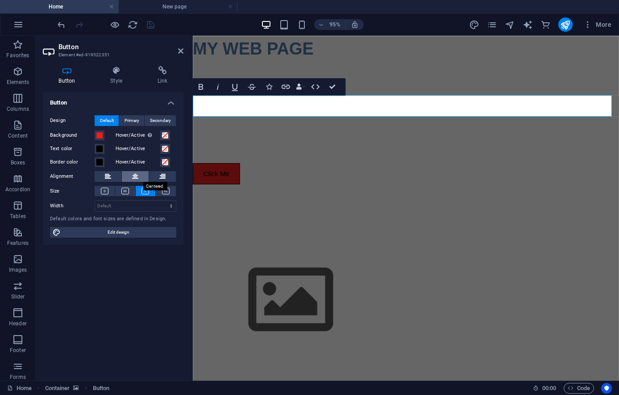
click at [137, 177] on icon at bounding box center [135, 176] width 6 height 11
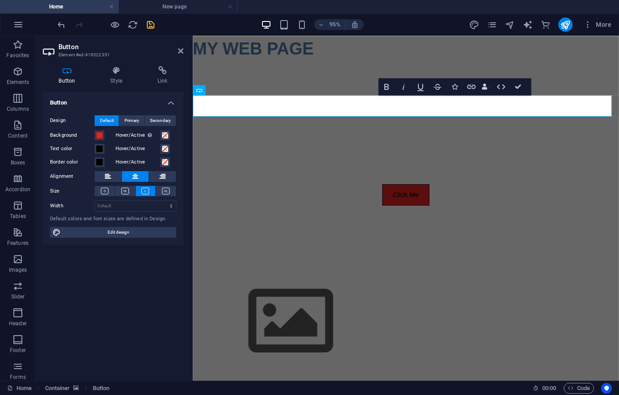
click at [132, 297] on div "Button Design Default Primary Secondary Background Hover/Active Switch to previ…" at bounding box center [113, 232] width 141 height 281
click at [103, 190] on icon at bounding box center [105, 190] width 8 height 7
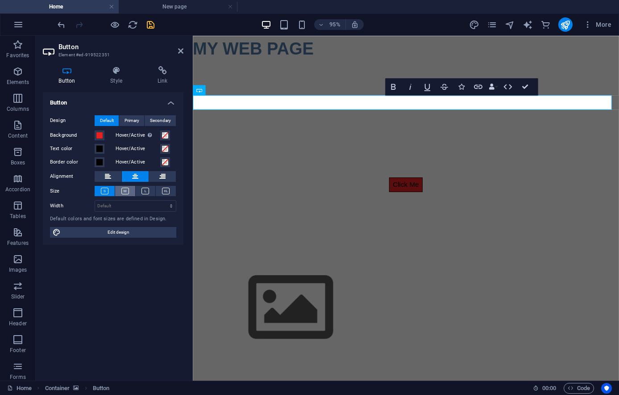
click at [124, 187] on button at bounding box center [125, 191] width 20 height 10
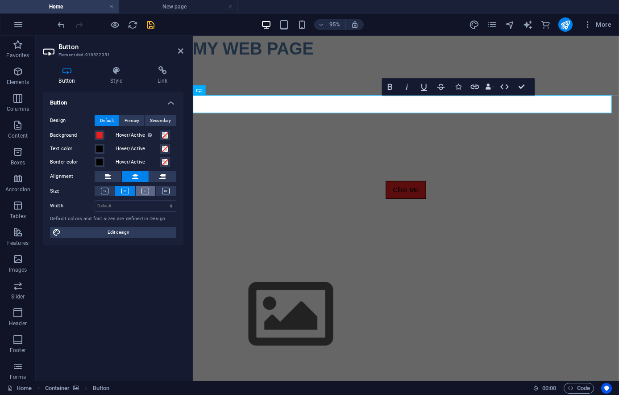
click at [143, 190] on icon at bounding box center [146, 190] width 8 height 7
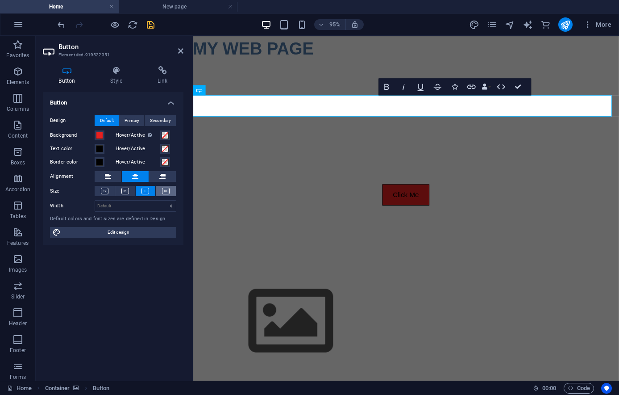
click at [162, 190] on button at bounding box center [166, 191] width 20 height 10
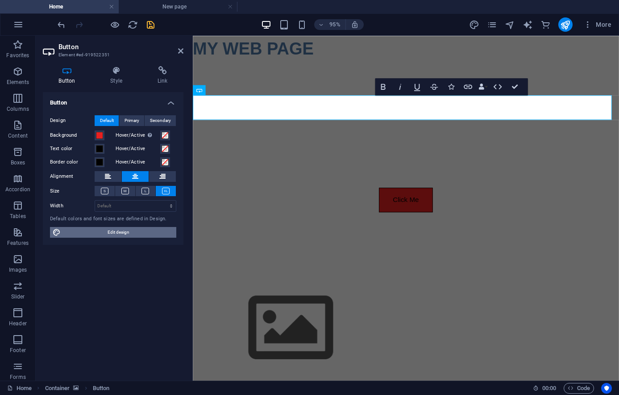
click at [131, 232] on span "Edit design" at bounding box center [118, 232] width 110 height 11
select select "px"
select select "400"
select select "px"
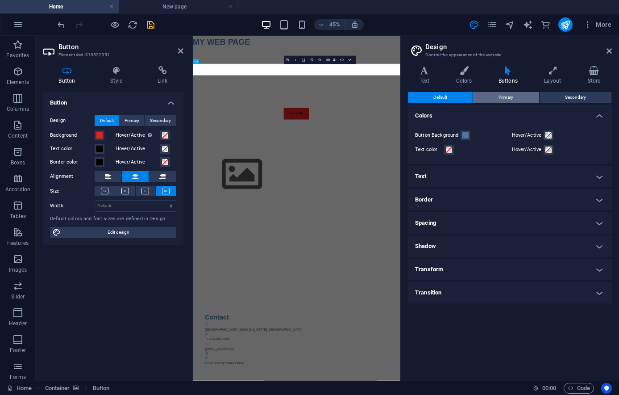
click at [500, 96] on span "Primary" at bounding box center [506, 97] width 15 height 11
click at [450, 96] on button "Default" at bounding box center [440, 97] width 65 height 11
drag, startPoint x: 182, startPoint y: 51, endPoint x: 192, endPoint y: 22, distance: 30.4
click at [182, 51] on icon at bounding box center [180, 50] width 5 height 7
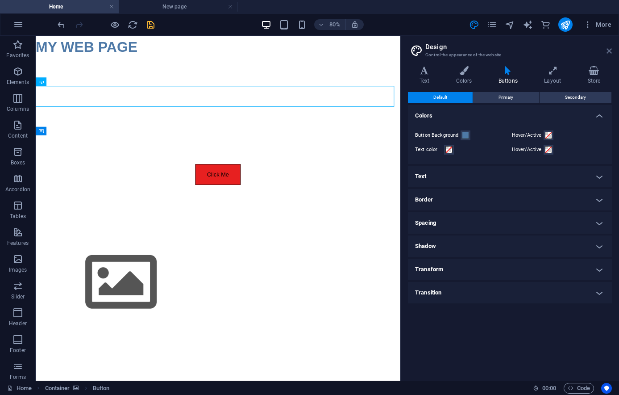
click at [608, 52] on icon at bounding box center [609, 50] width 5 height 7
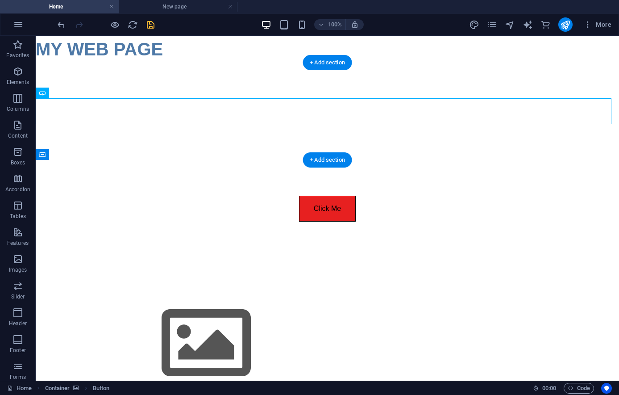
click at [407, 83] on div at bounding box center [327, 110] width 583 height 97
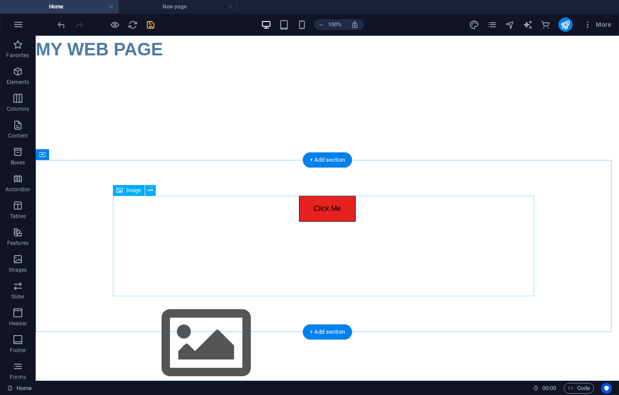
click at [191, 293] on figure at bounding box center [327, 343] width 421 height 100
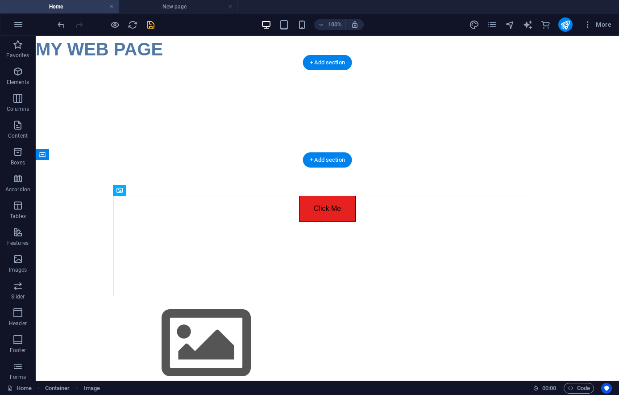
click at [223, 87] on div at bounding box center [327, 110] width 583 height 97
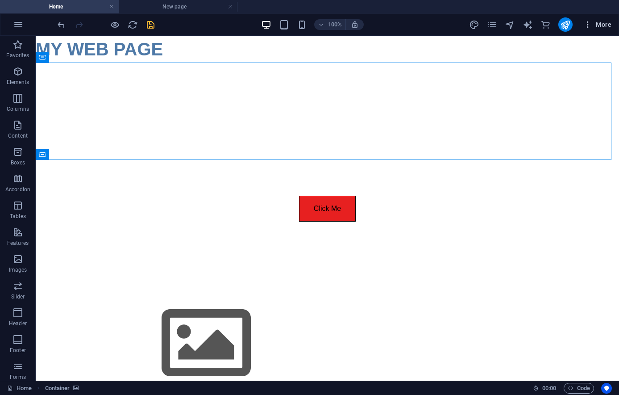
click at [608, 25] on span "More" at bounding box center [597, 24] width 28 height 9
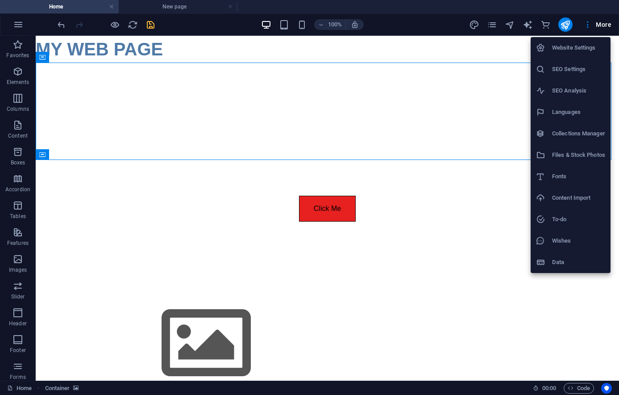
click at [512, 25] on div at bounding box center [309, 197] width 619 height 395
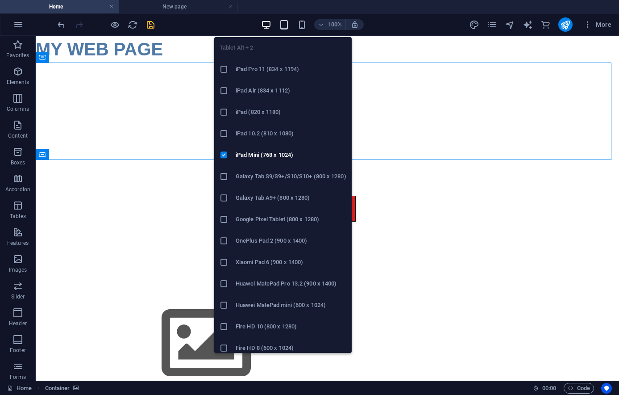
click at [285, 24] on icon "button" at bounding box center [284, 25] width 10 height 10
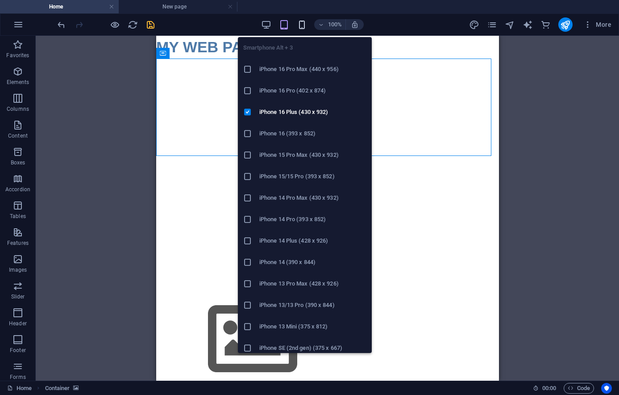
click at [304, 24] on icon "button" at bounding box center [302, 25] width 10 height 10
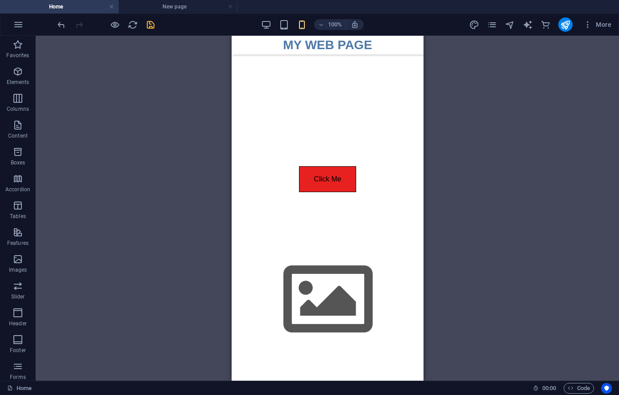
drag, startPoint x: 418, startPoint y: 201, endPoint x: 768, endPoint y: 291, distance: 361.3
click at [581, 386] on span "Code" at bounding box center [579, 388] width 22 height 11
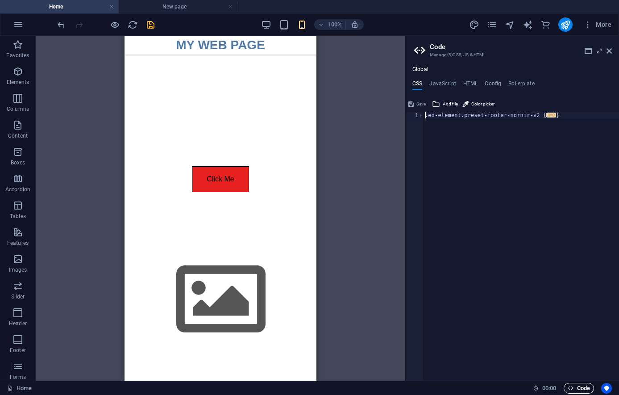
click at [581, 387] on span "Code" at bounding box center [579, 388] width 22 height 11
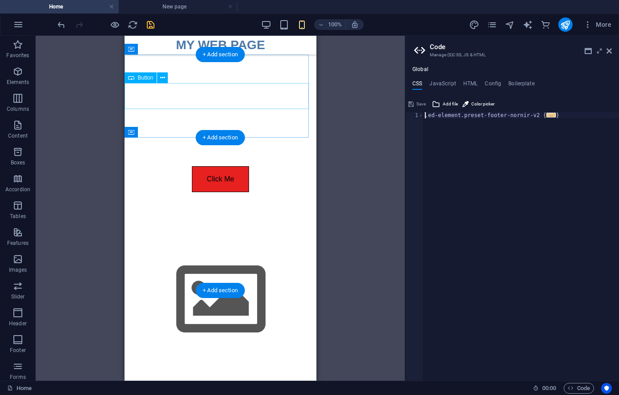
click at [226, 166] on div "Click Me" at bounding box center [220, 179] width 192 height 26
click at [228, 166] on div "Click Me" at bounding box center [220, 179] width 192 height 26
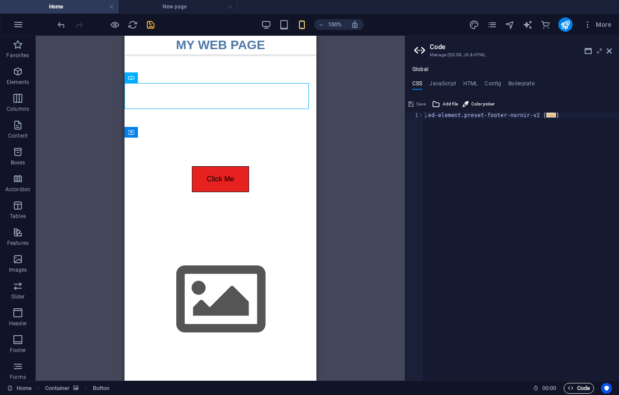
click at [585, 387] on span "Code" at bounding box center [579, 388] width 22 height 11
click at [550, 383] on span "00 : 00" at bounding box center [549, 388] width 14 height 11
click at [553, 388] on span "00 : 00" at bounding box center [549, 388] width 14 height 11
click at [584, 388] on span "Code" at bounding box center [579, 388] width 22 height 11
click at [606, 388] on icon "Usercentrics" at bounding box center [607, 388] width 6 height 6
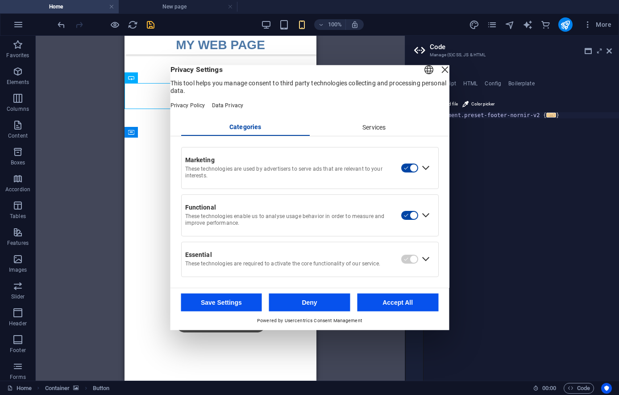
click at [438, 70] on div "Close Layer" at bounding box center [444, 69] width 12 height 12
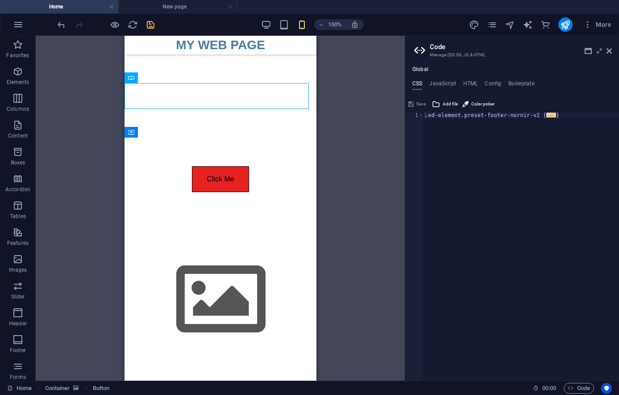
click at [614, 48] on aside "Code Manage (S)CSS, JS & HTML Global CSS JavaScript HTML Config Boilerplate .ed…" at bounding box center [512, 208] width 214 height 345
click at [610, 50] on icon at bounding box center [609, 50] width 5 height 7
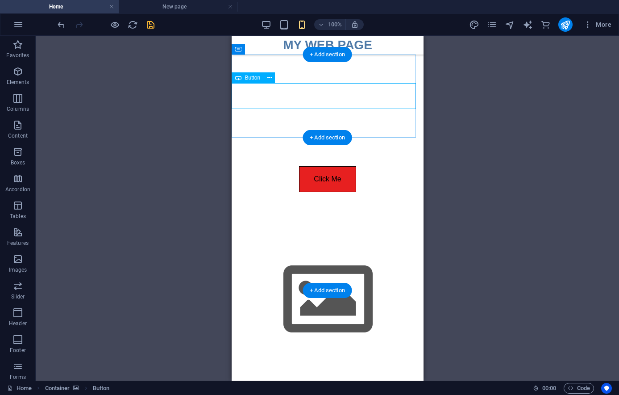
click at [339, 166] on div "Click Me" at bounding box center [327, 179] width 192 height 26
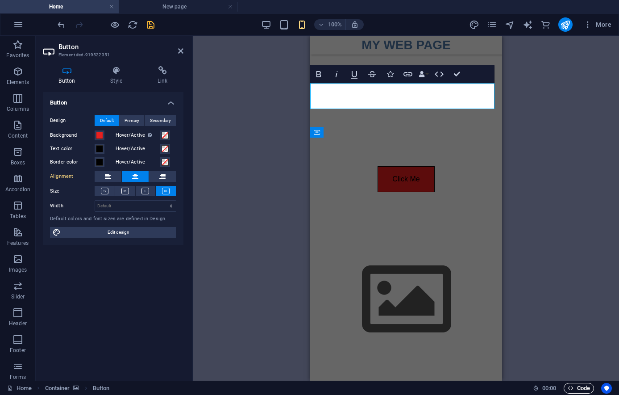
click at [574, 385] on span "Code" at bounding box center [579, 388] width 22 height 11
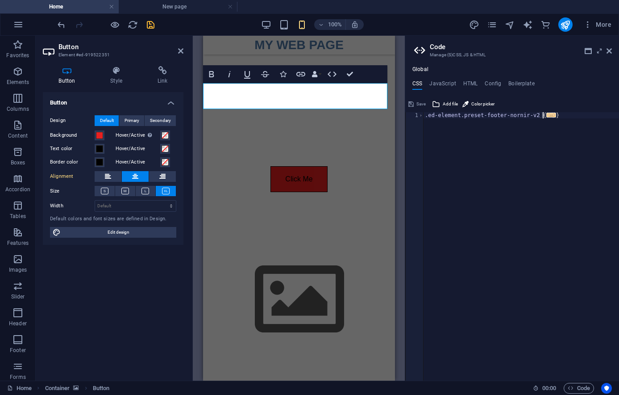
click at [545, 112] on div ".ed-element.preset-footer-nornir-v2 { ... }" at bounding box center [521, 252] width 196 height 281
click at [536, 124] on div ".ed-element.preset-footer-nornir-v2 { @include footer-nornir-v2 ( ) ; }" at bounding box center [521, 252] width 196 height 281
type textarea "@include footer-nornir-v2();"
click at [437, 83] on h4 "JavaScript" at bounding box center [442, 85] width 26 height 10
click at [470, 81] on h4 "HTML" at bounding box center [470, 85] width 15 height 10
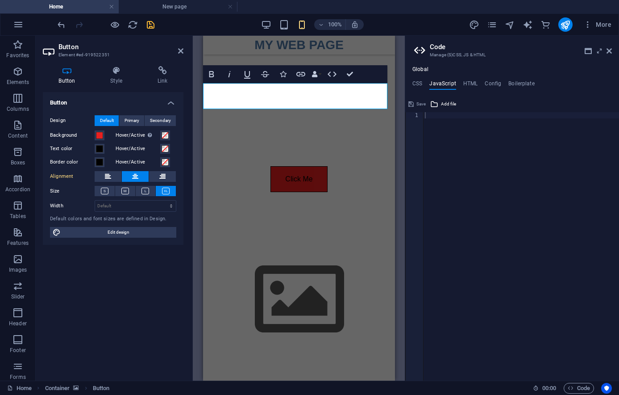
type textarea "<a href="#main-content" class="wv-link-content button">Skip to main content</a>"
click at [499, 82] on h4 "Config" at bounding box center [493, 85] width 17 height 10
type textarea "$fs-base: normal;"
click at [518, 82] on h4 "Boilerplate" at bounding box center [521, 85] width 26 height 10
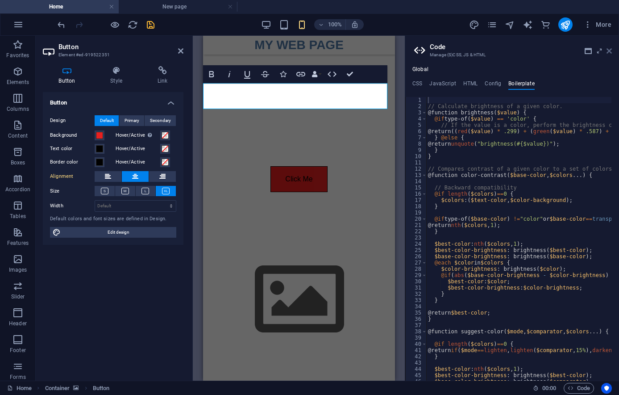
click at [609, 50] on icon at bounding box center [609, 50] width 5 height 7
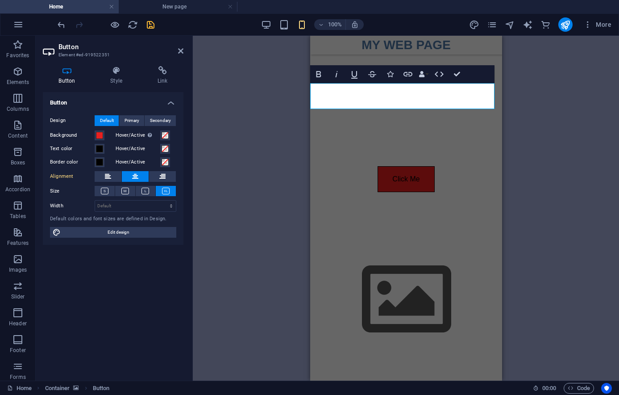
click at [533, 123] on div "H1 Button Container Container Placeholder Footer Nornir Text Container Image Co…" at bounding box center [406, 208] width 426 height 345
click at [496, 23] on icon "pages" at bounding box center [492, 25] width 10 height 10
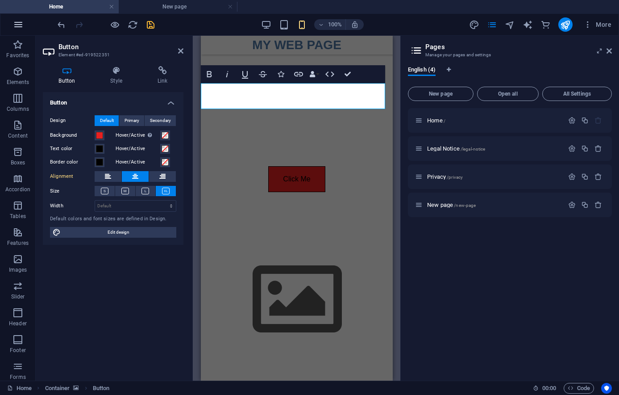
click at [20, 28] on icon "button" at bounding box center [18, 24] width 11 height 11
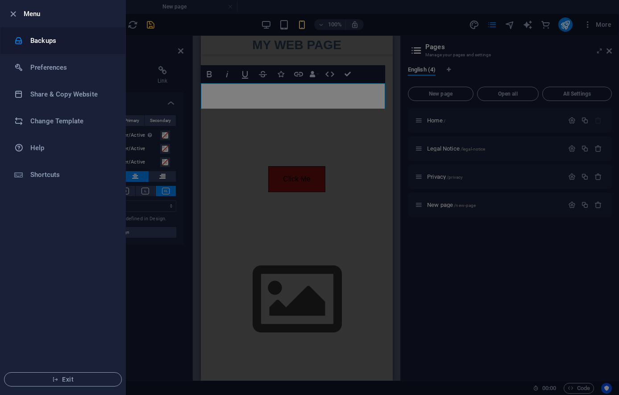
click at [34, 44] on h6 "Backups" at bounding box center [71, 40] width 83 height 11
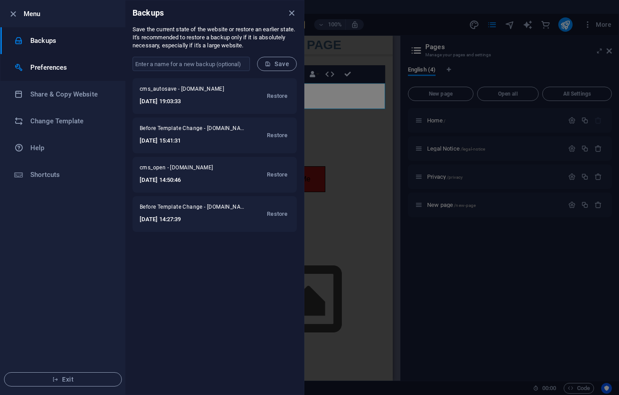
click at [76, 64] on h6 "Preferences" at bounding box center [71, 67] width 83 height 11
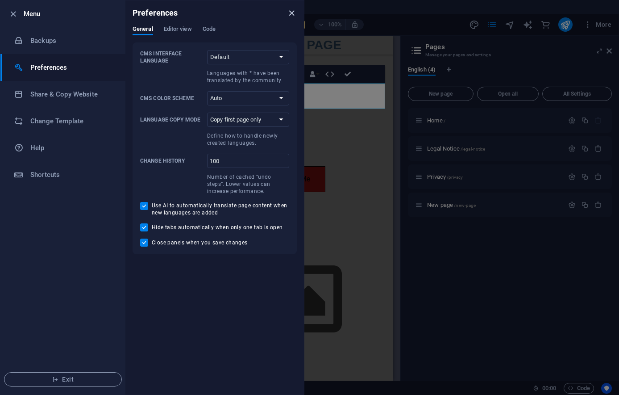
click at [292, 17] on icon "close" at bounding box center [292, 13] width 10 height 10
